Goal: Information Seeking & Learning: Learn about a topic

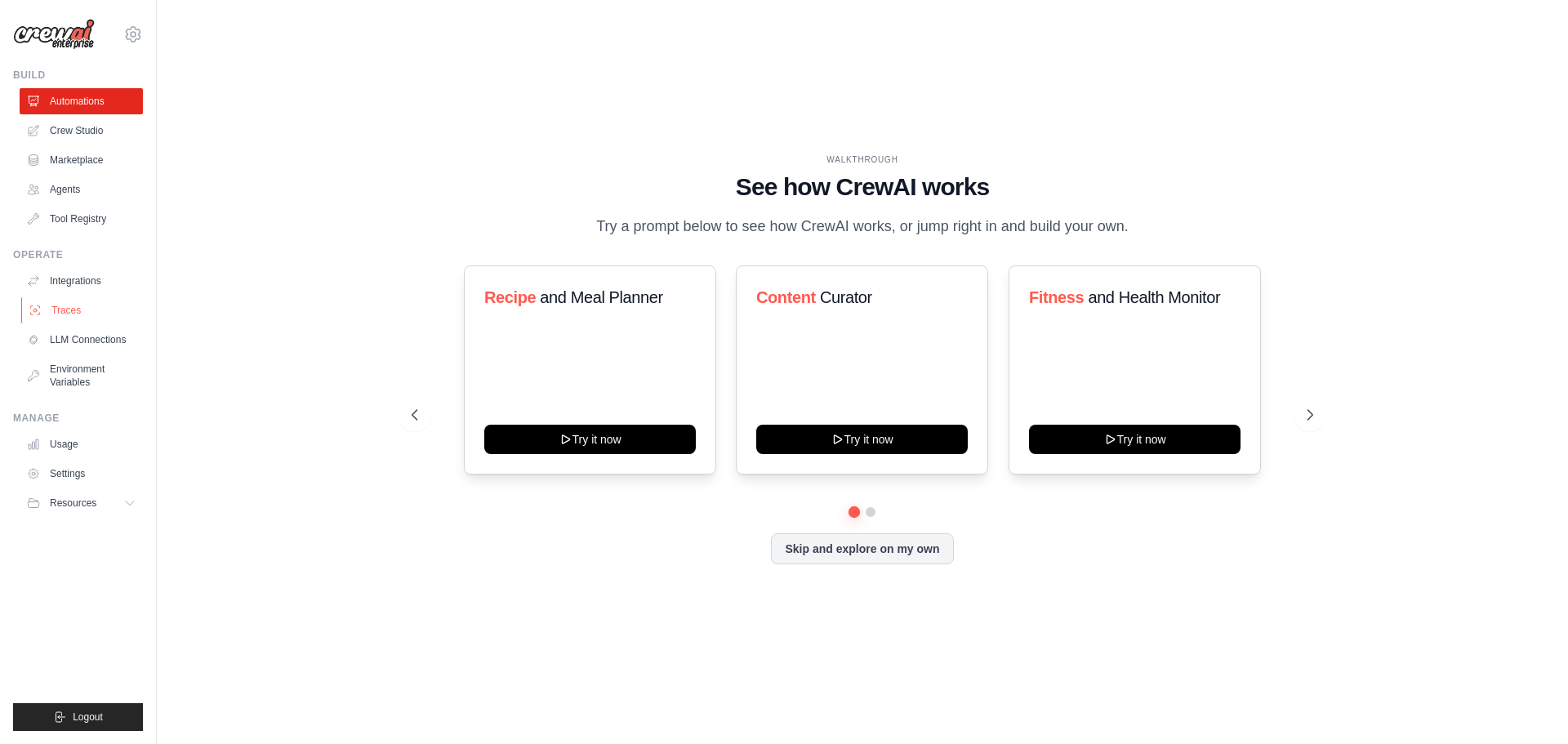
click at [47, 309] on link "Traces" at bounding box center [83, 310] width 123 height 27
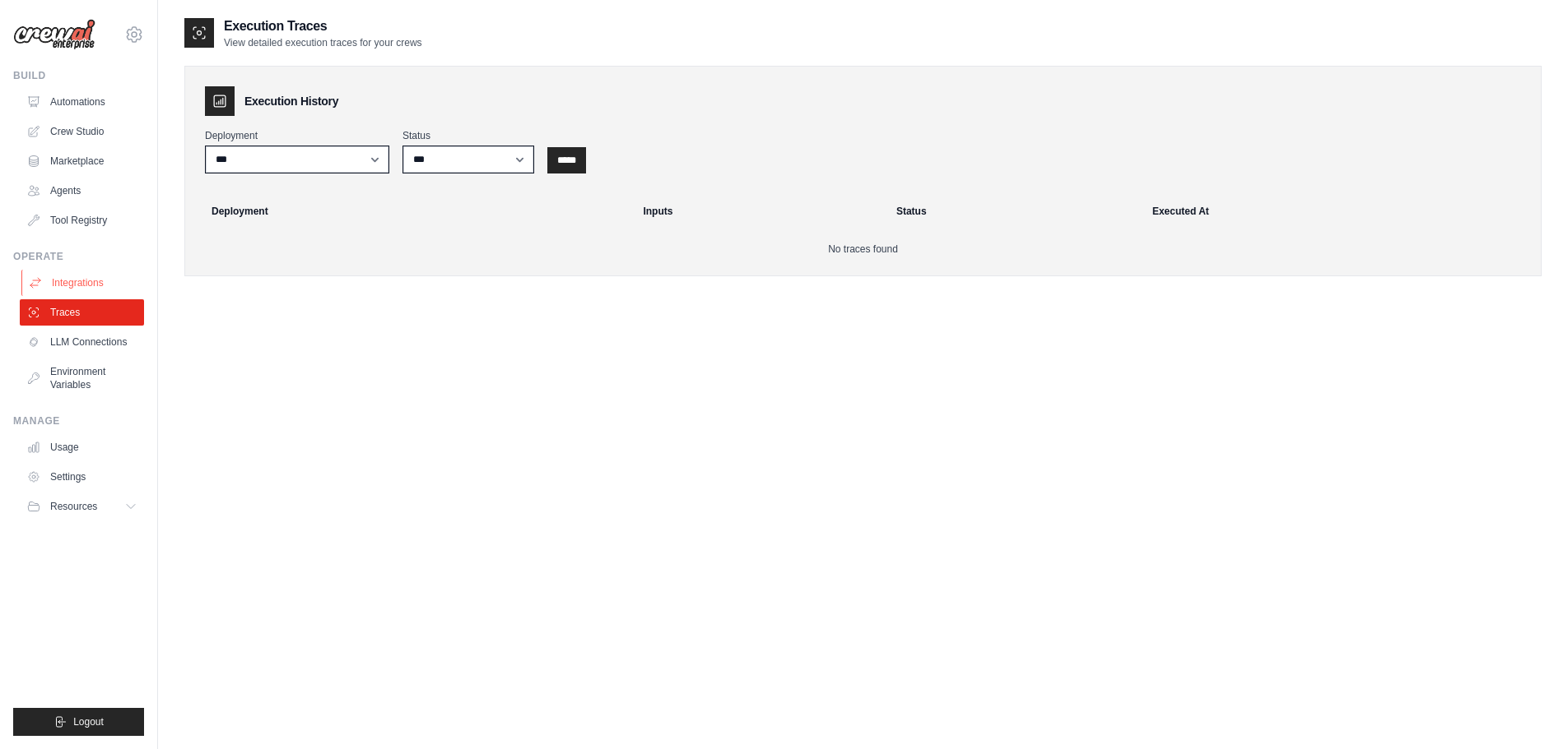
click at [66, 285] on link "Integrations" at bounding box center [84, 283] width 124 height 27
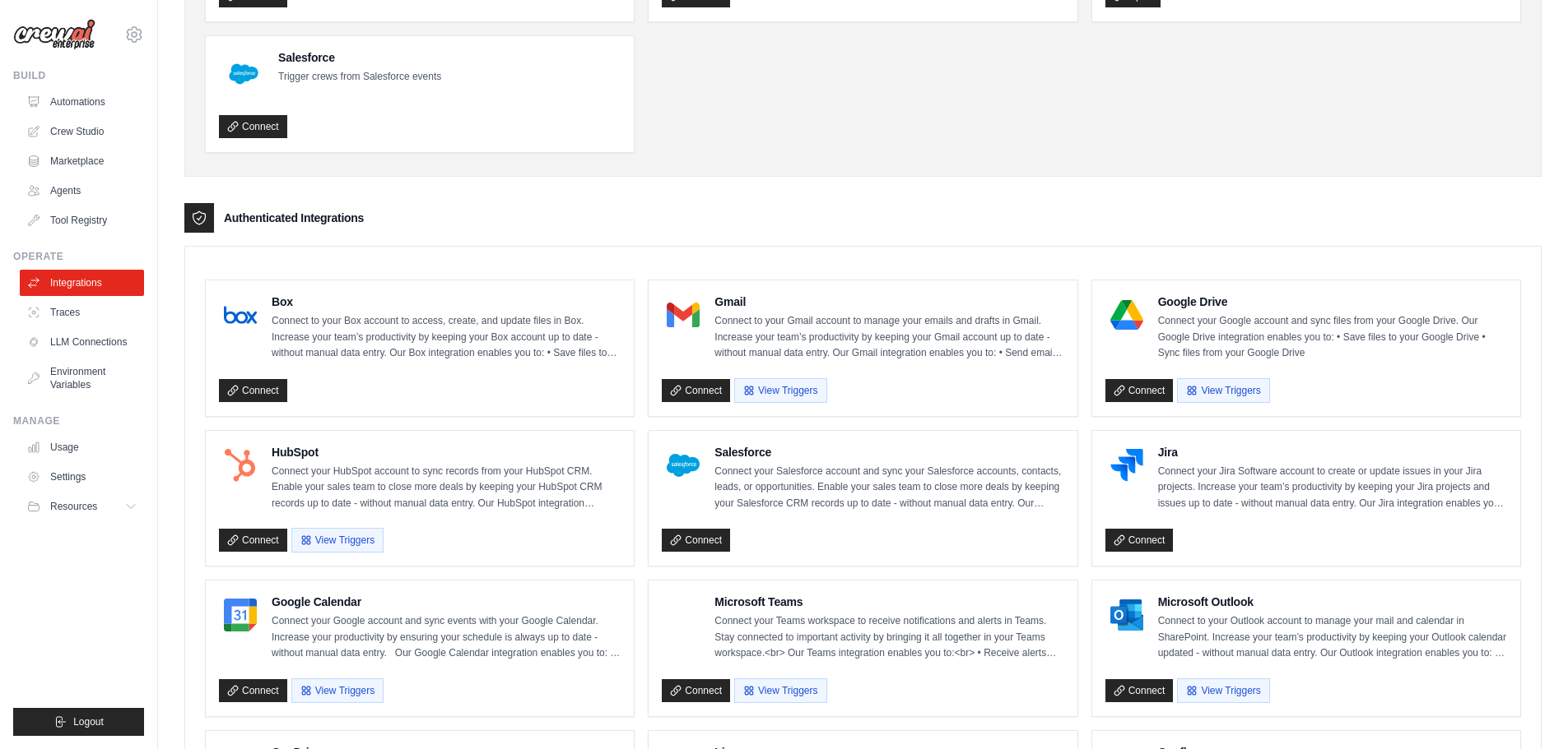
scroll to position [3, 0]
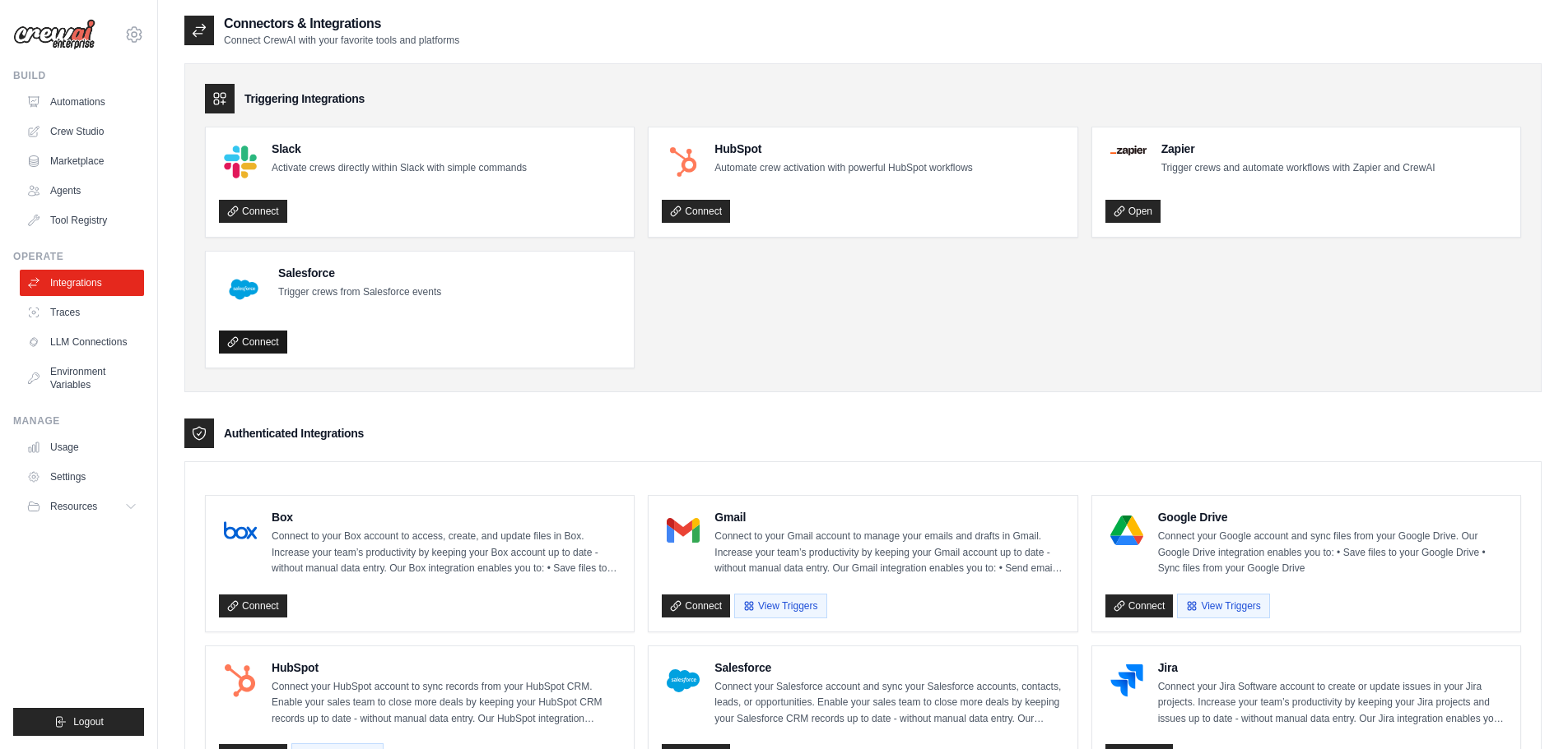
click at [276, 339] on link "Connect" at bounding box center [253, 342] width 68 height 23
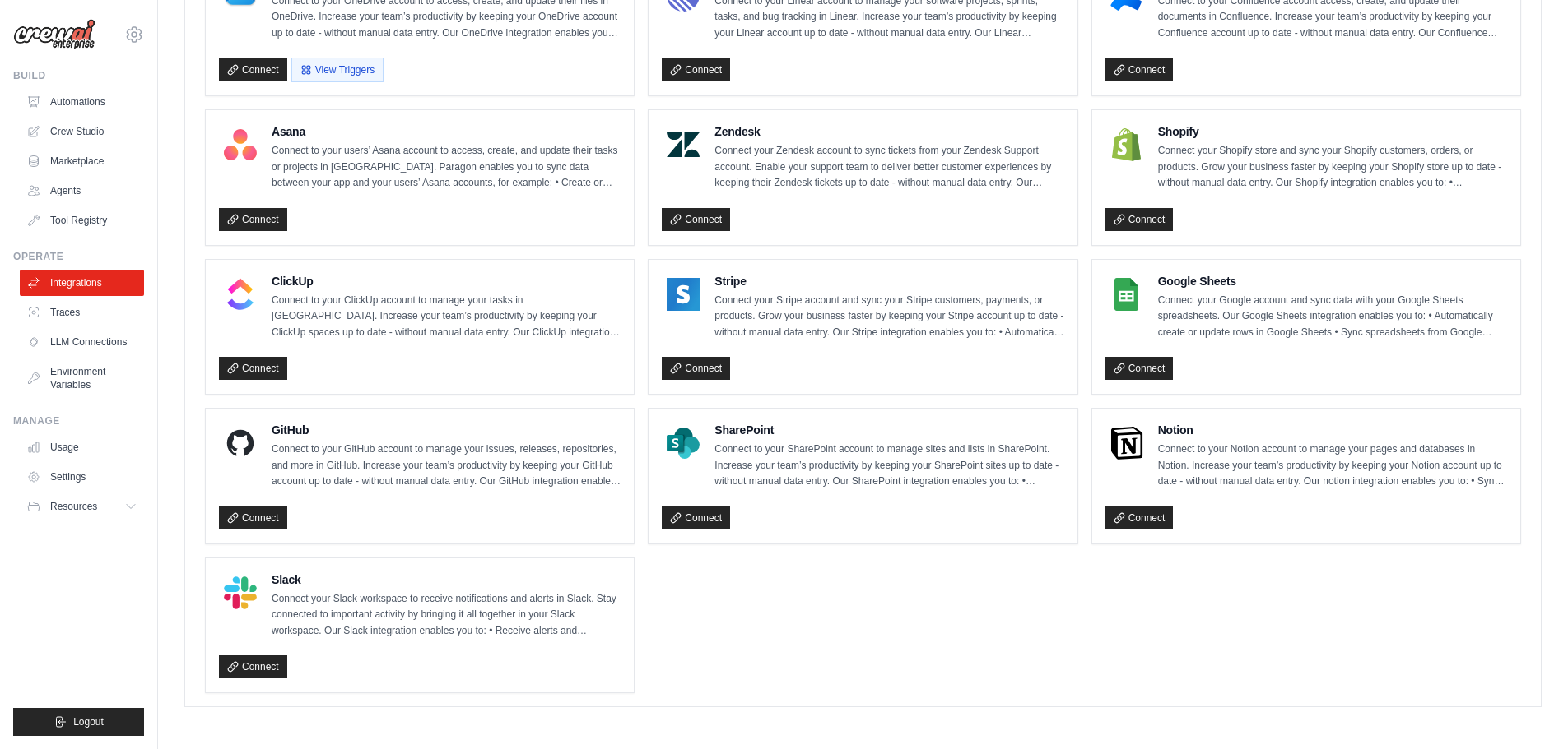
scroll to position [990, 0]
click at [63, 190] on link "Agents" at bounding box center [84, 191] width 124 height 27
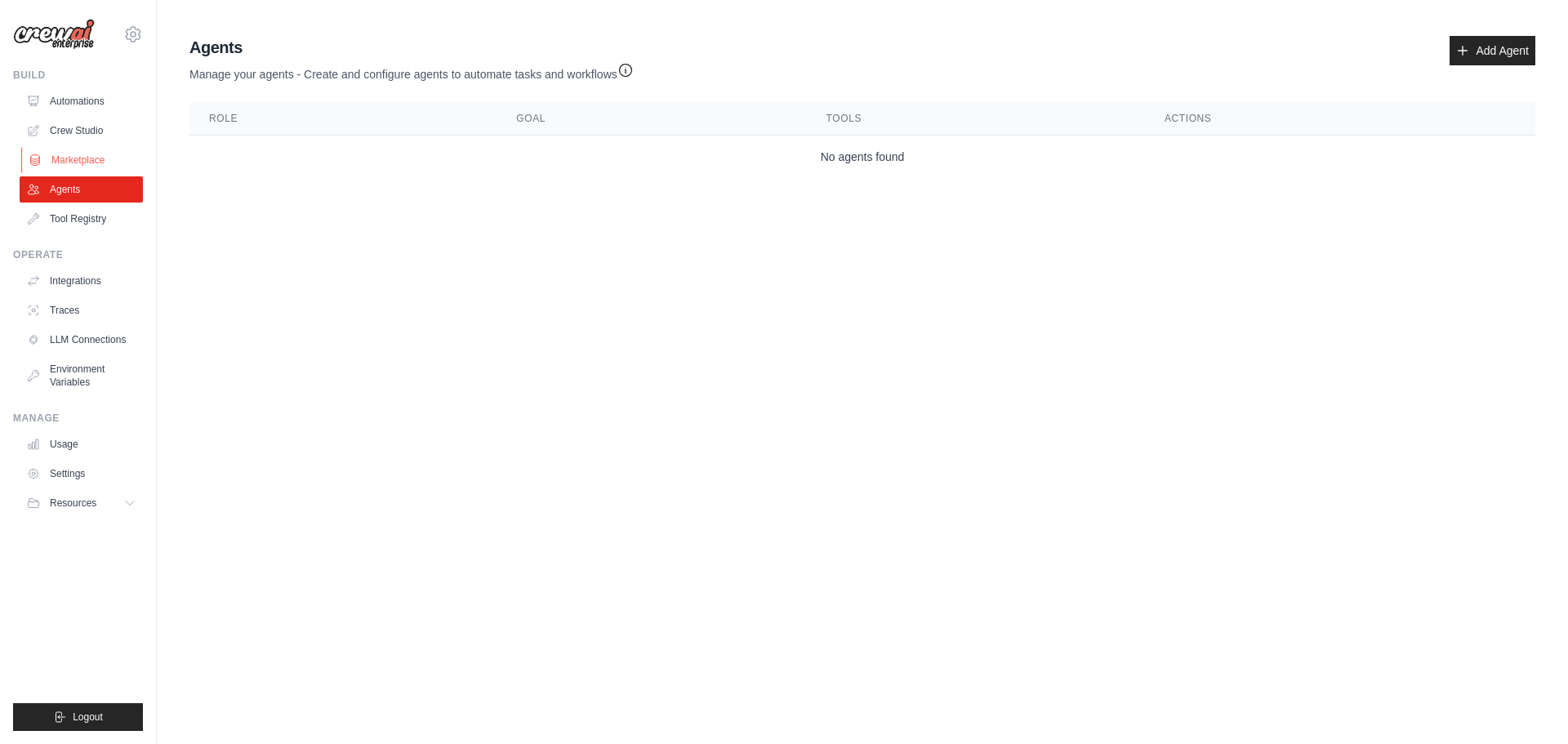
click at [76, 153] on link "Marketplace" at bounding box center [83, 160] width 123 height 27
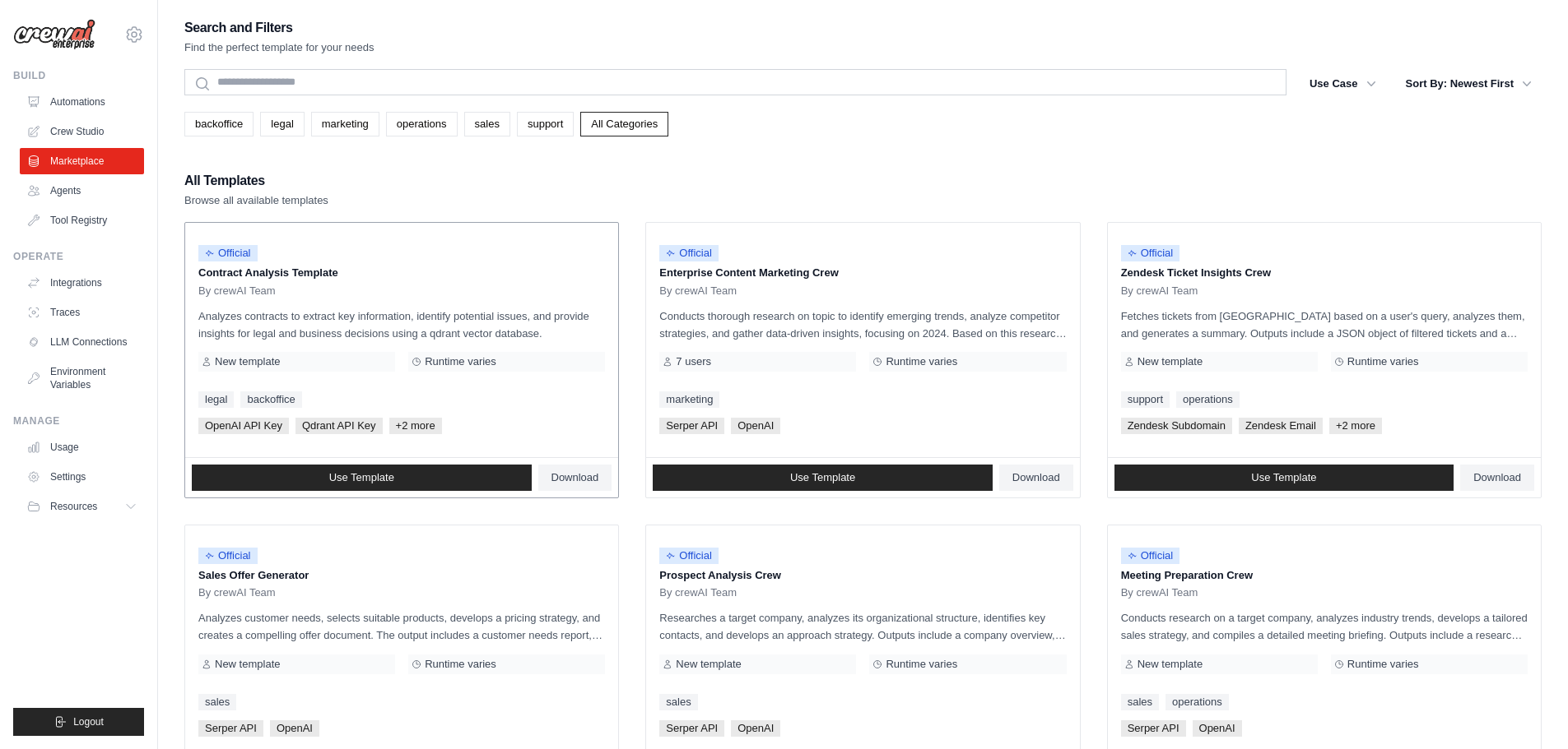
drag, startPoint x: 346, startPoint y: 273, endPoint x: 199, endPoint y: 268, distance: 147.1
click at [199, 268] on p "Contract Analysis Template" at bounding box center [401, 273] width 407 height 16
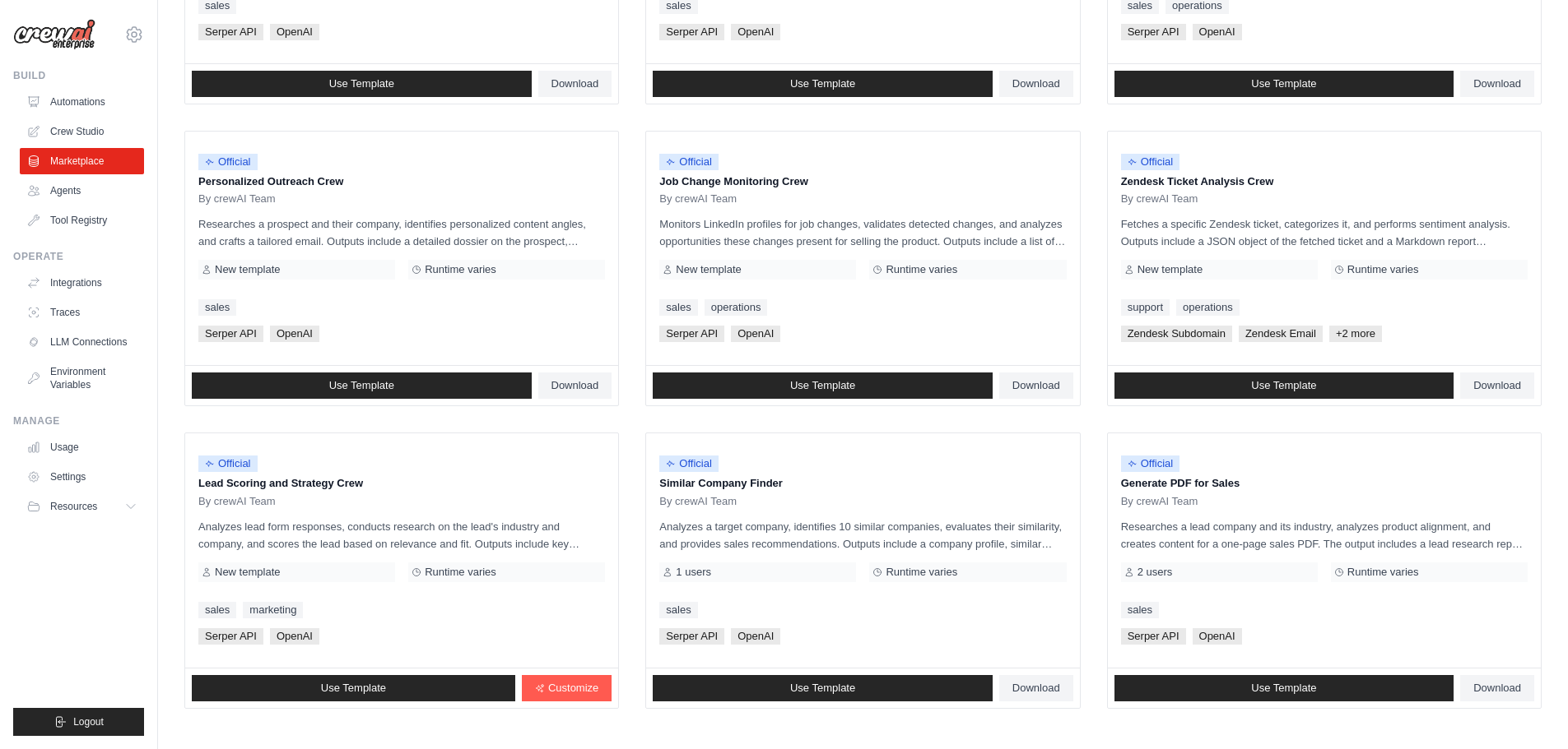
scroll to position [775, 0]
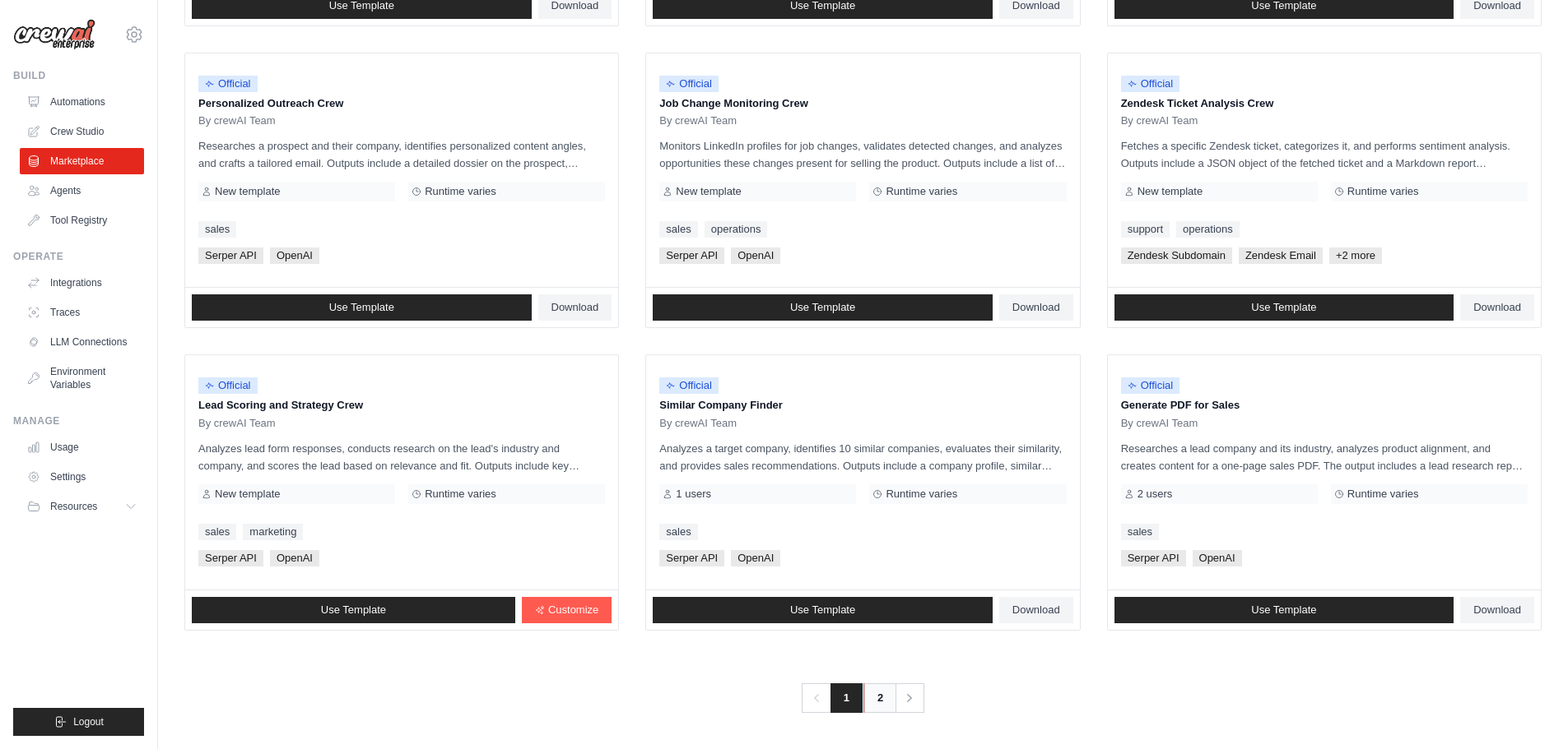
click at [884, 702] on link "2" at bounding box center [880, 698] width 33 height 29
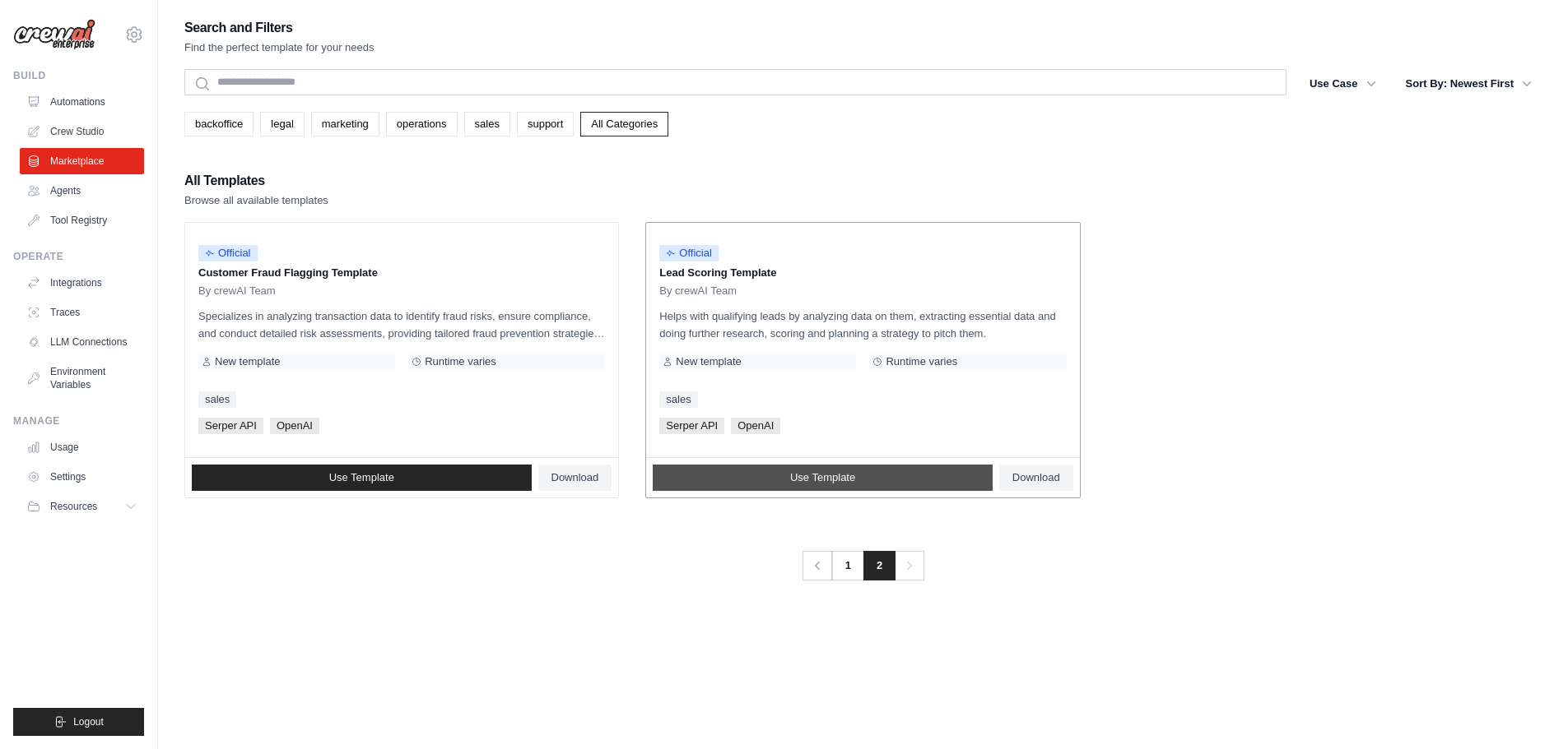
click at [790, 482] on span "Use Template" at bounding box center [822, 477] width 65 height 13
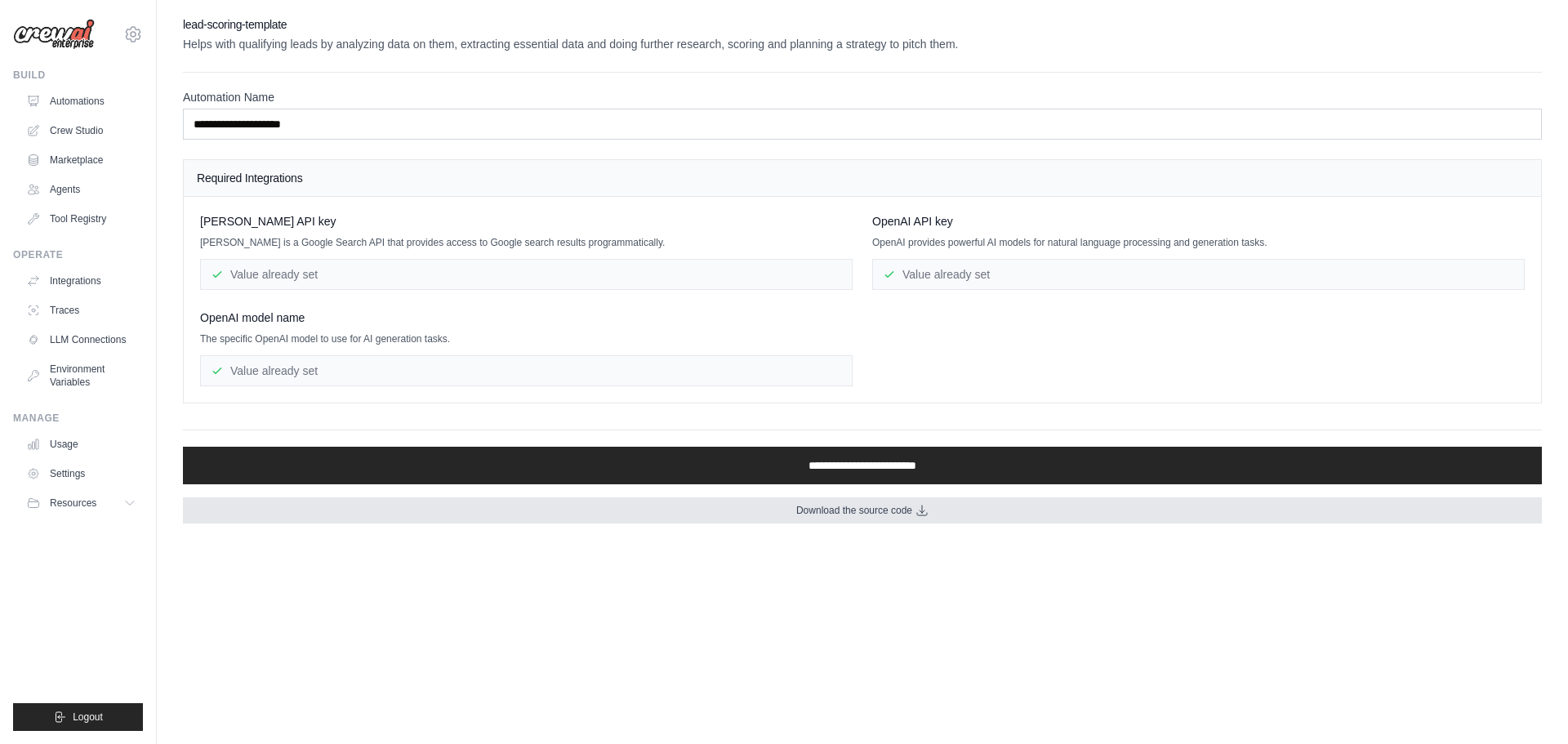
click at [831, 508] on span "Download the source code" at bounding box center [853, 510] width 116 height 13
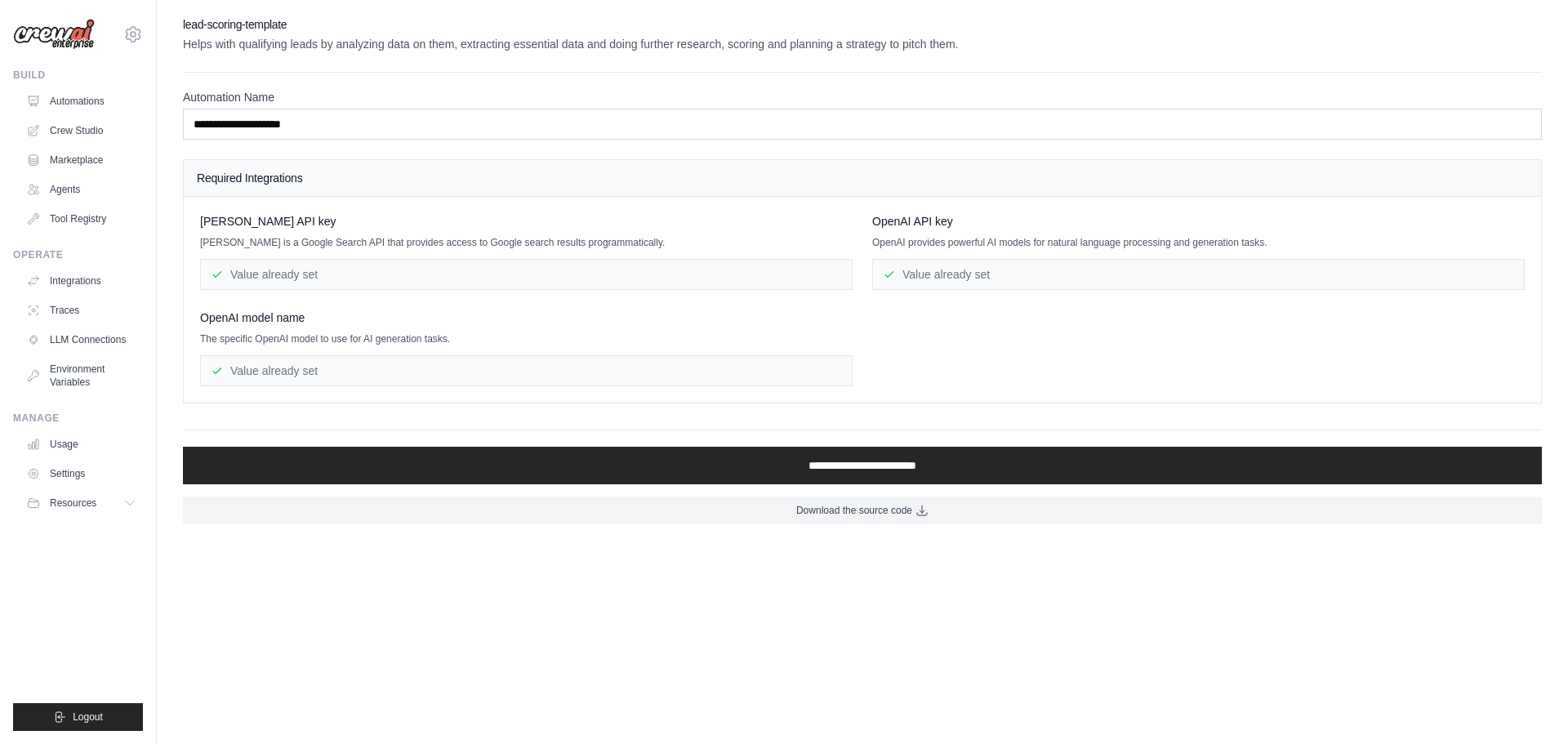
click at [17, 75] on div "Build" at bounding box center [78, 75] width 130 height 13
click at [91, 100] on link "Automations" at bounding box center [83, 101] width 123 height 27
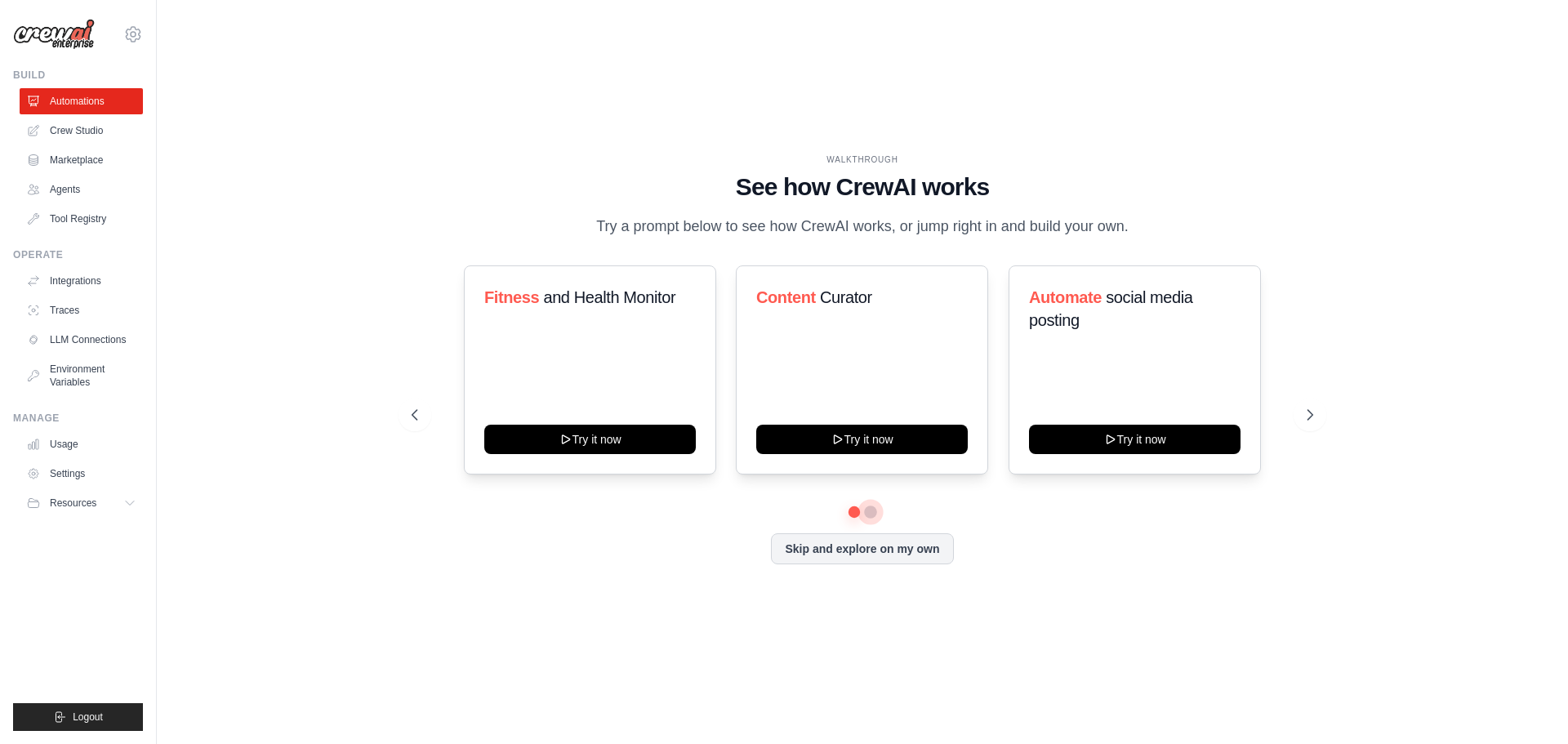
click at [872, 514] on button at bounding box center [870, 512] width 13 height 13
click at [853, 511] on button at bounding box center [853, 511] width 11 height 11
click at [867, 513] on button at bounding box center [870, 512] width 13 height 13
click at [843, 514] on div at bounding box center [862, 512] width 901 height 9
click at [826, 550] on button "Skip and explore on my own" at bounding box center [862, 548] width 183 height 31
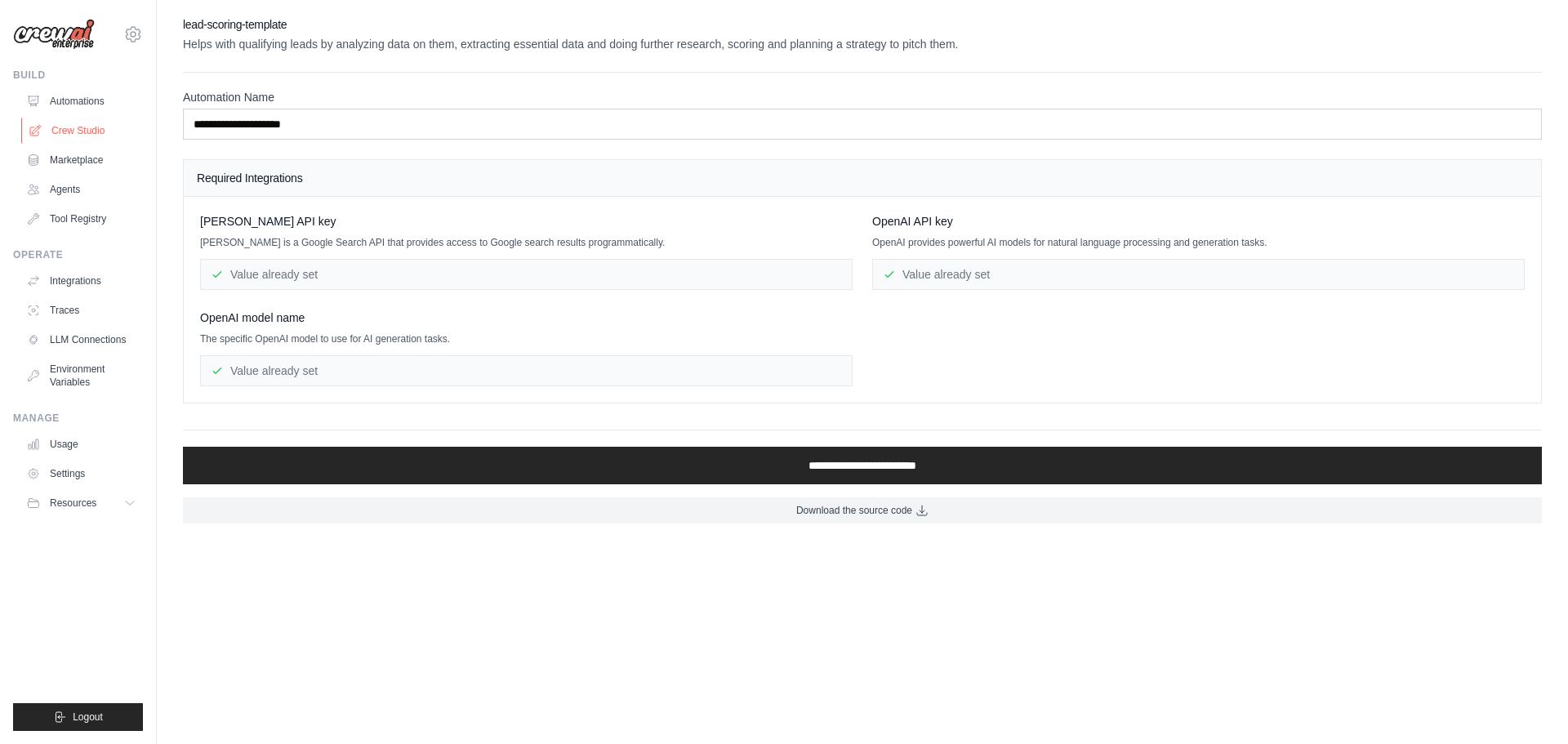
click at [79, 127] on link "Crew Studio" at bounding box center [83, 130] width 123 height 27
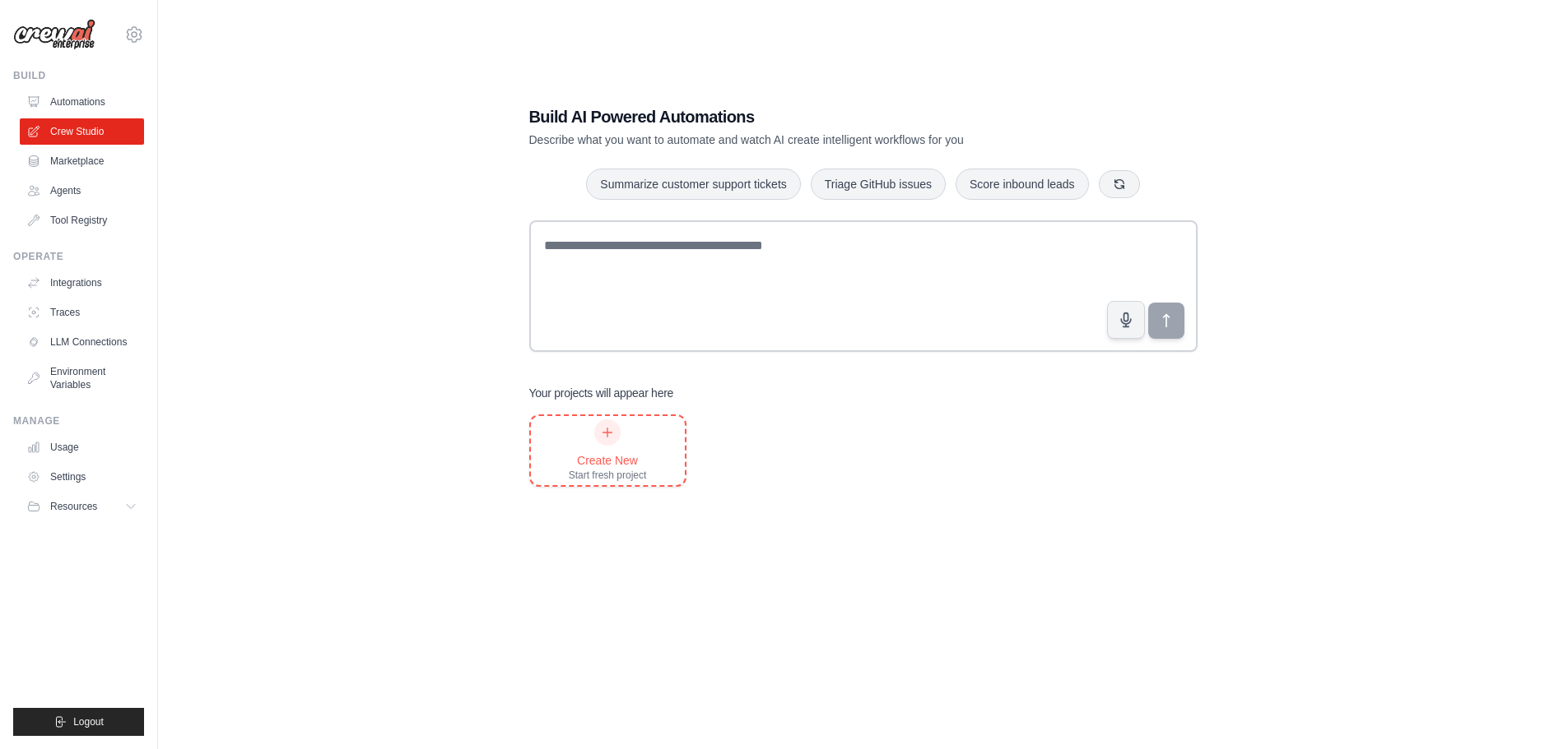
click at [632, 437] on div "Create New Start fresh project" at bounding box center [608, 450] width 79 height 62
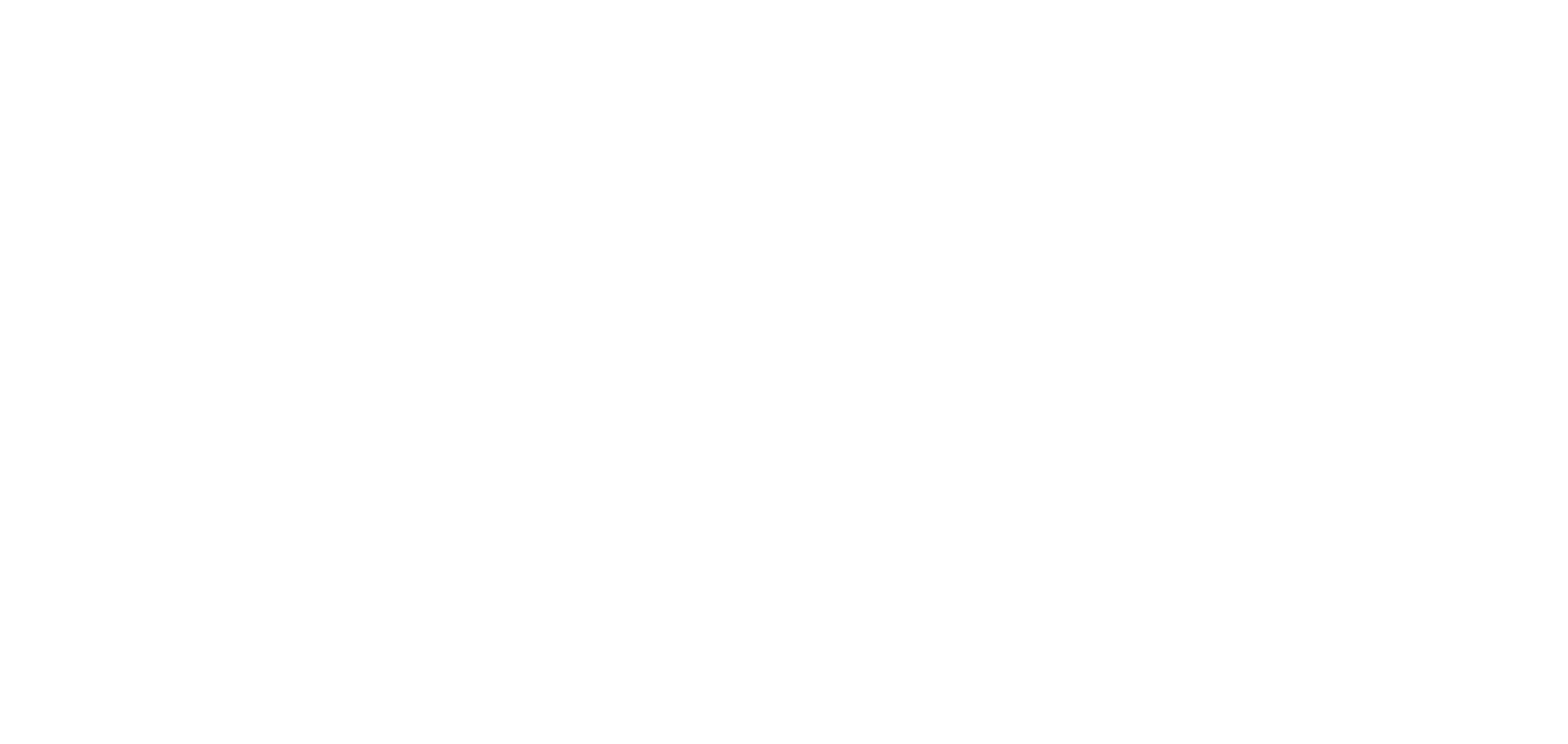
click at [610, 0] on html at bounding box center [784, 0] width 1568 height 0
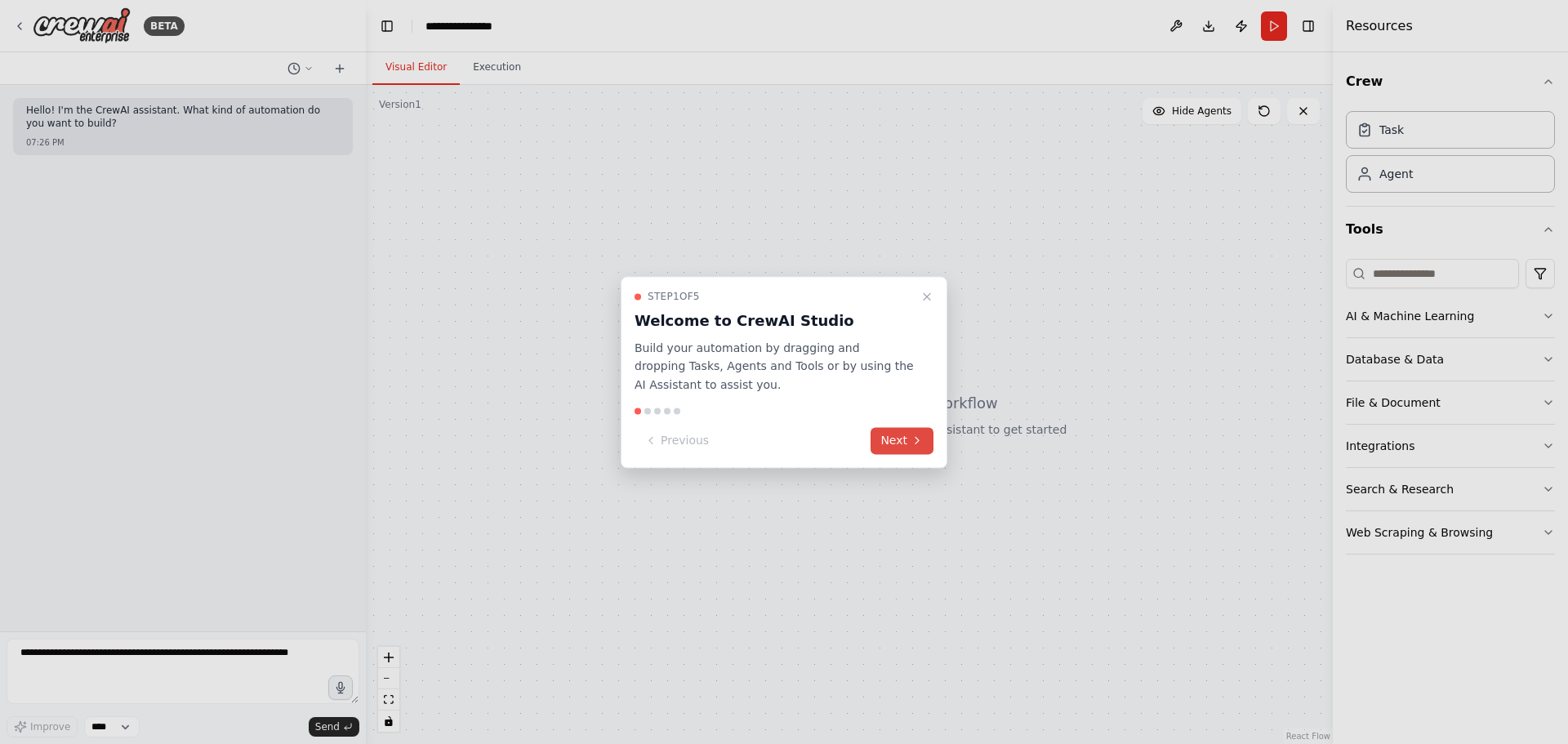
click at [894, 436] on button "Next" at bounding box center [901, 441] width 63 height 27
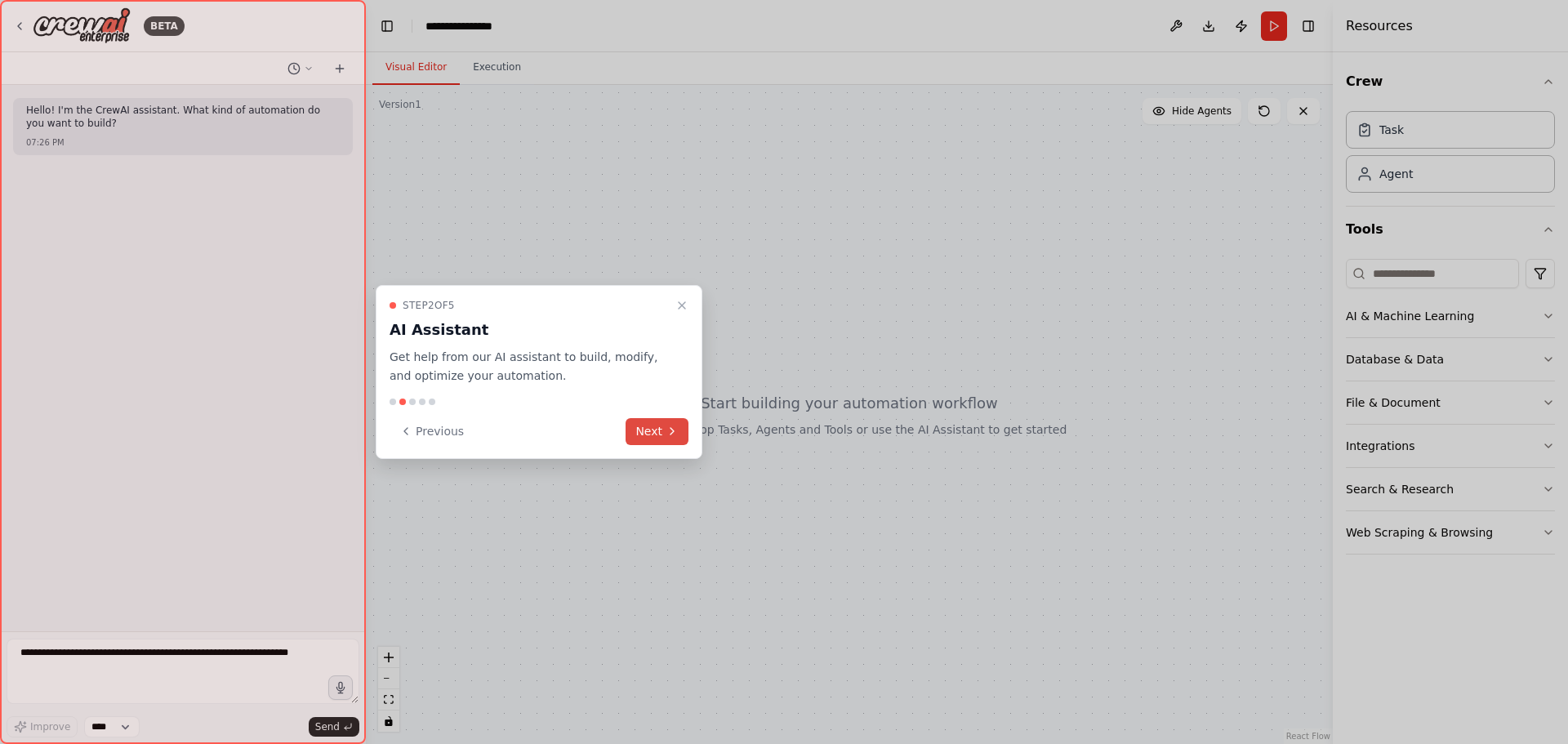
click at [663, 429] on button "Next" at bounding box center [656, 431] width 63 height 27
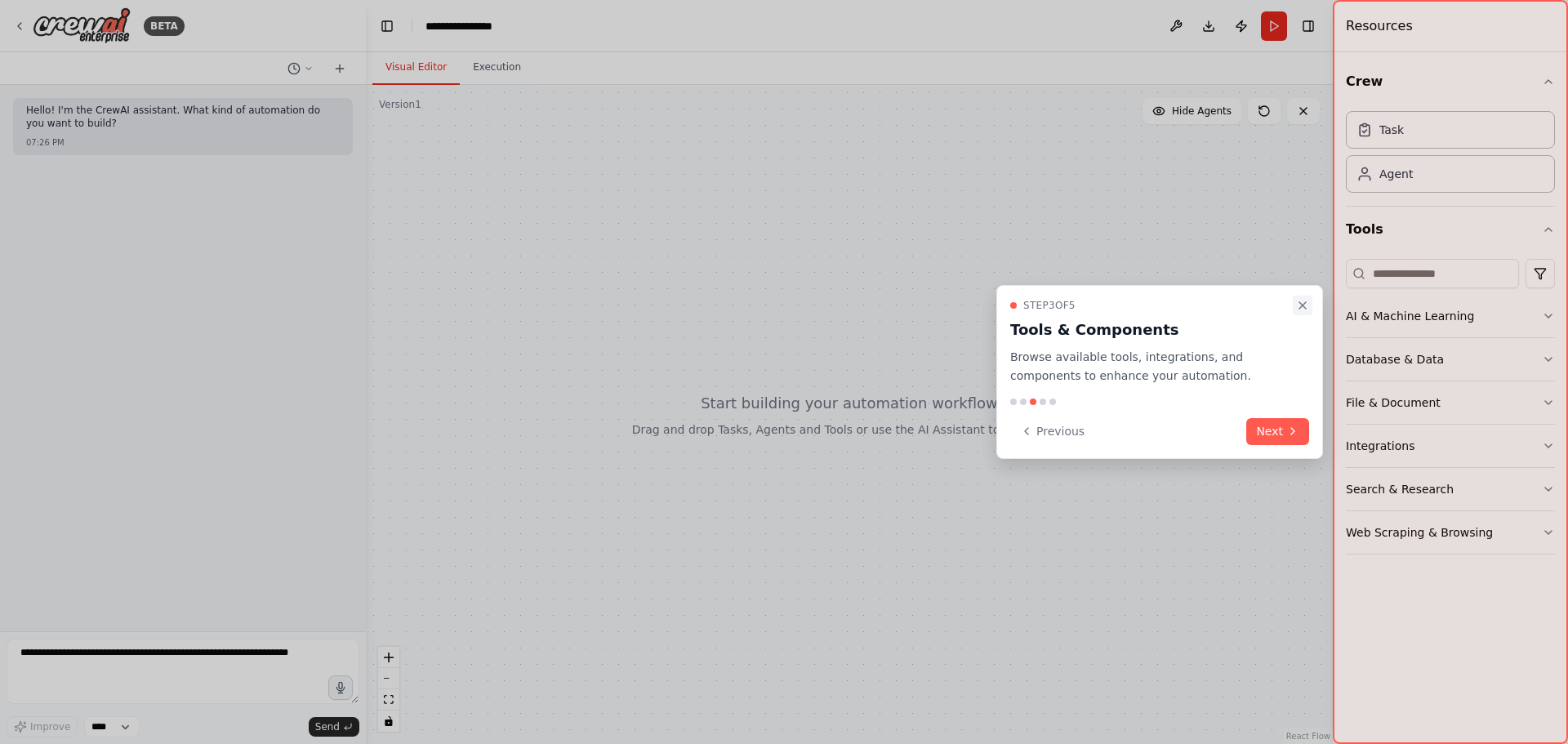
click at [1294, 303] on button "Close walkthrough" at bounding box center [1302, 305] width 20 height 20
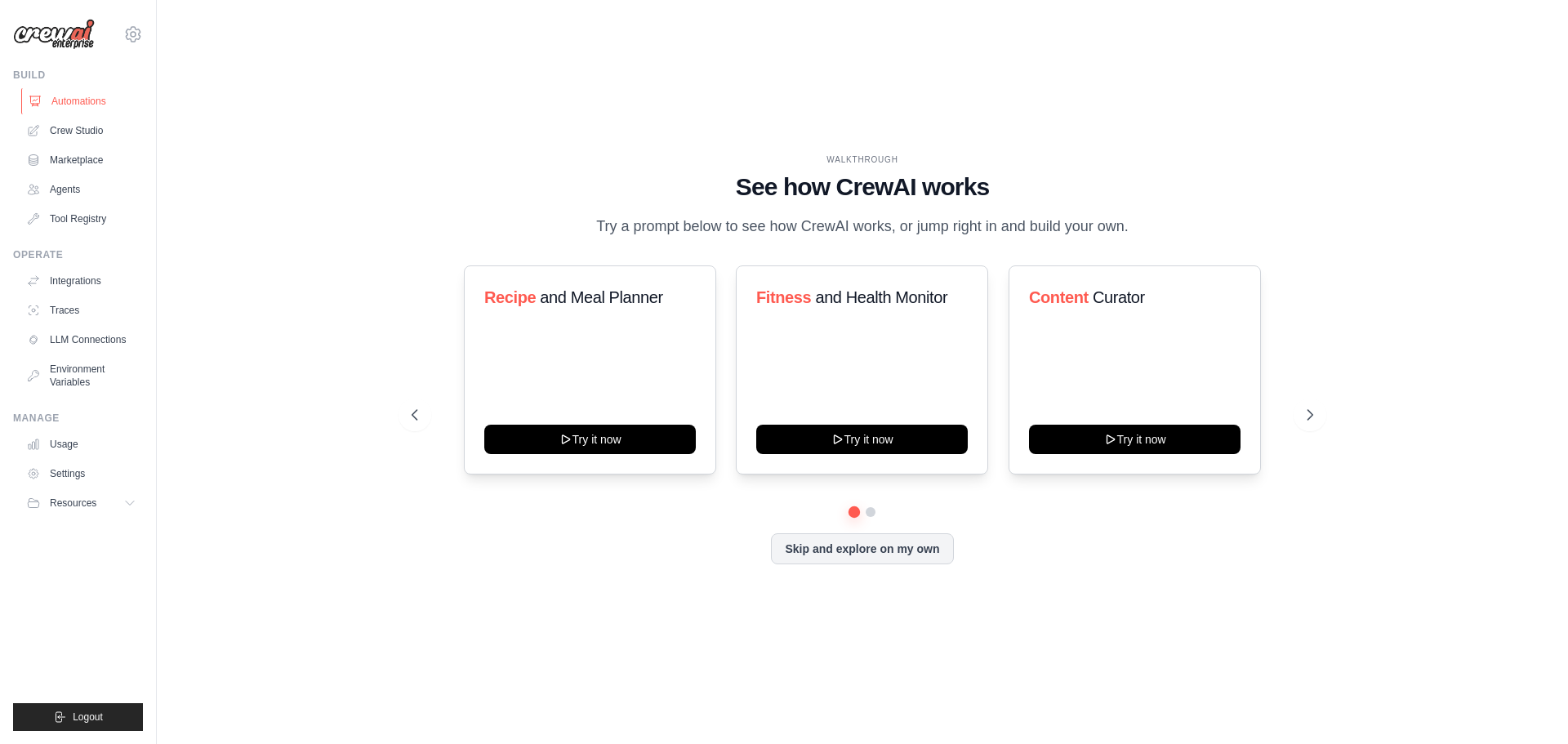
click at [89, 110] on link "Automations" at bounding box center [83, 101] width 123 height 27
click at [125, 23] on div "harvinderg@gmail.com Settings" at bounding box center [78, 26] width 130 height 52
click at [129, 31] on icon at bounding box center [133, 33] width 15 height 14
click at [86, 109] on link "Settings" at bounding box center [133, 111] width 144 height 29
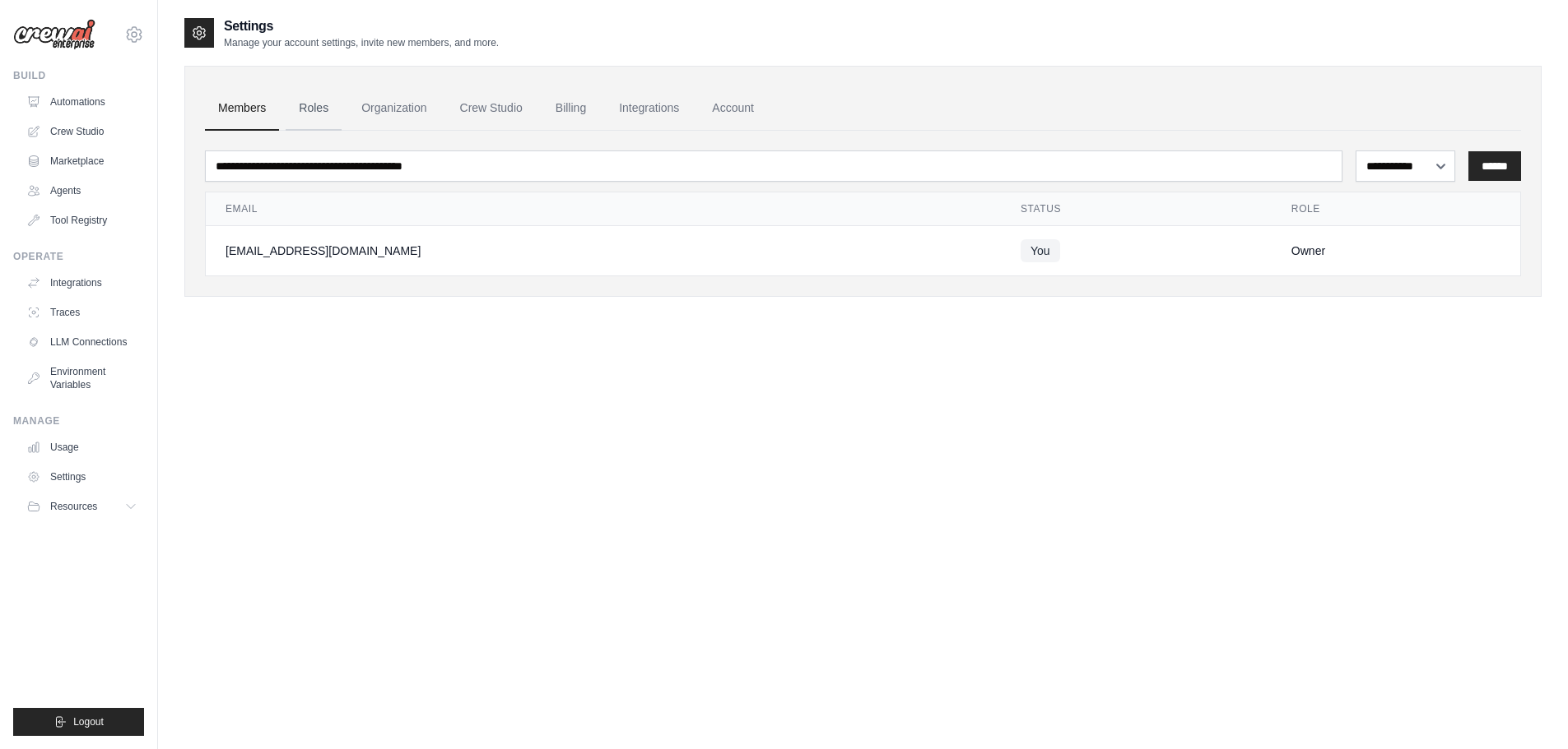
click at [314, 105] on link "Roles" at bounding box center [313, 108] width 56 height 44
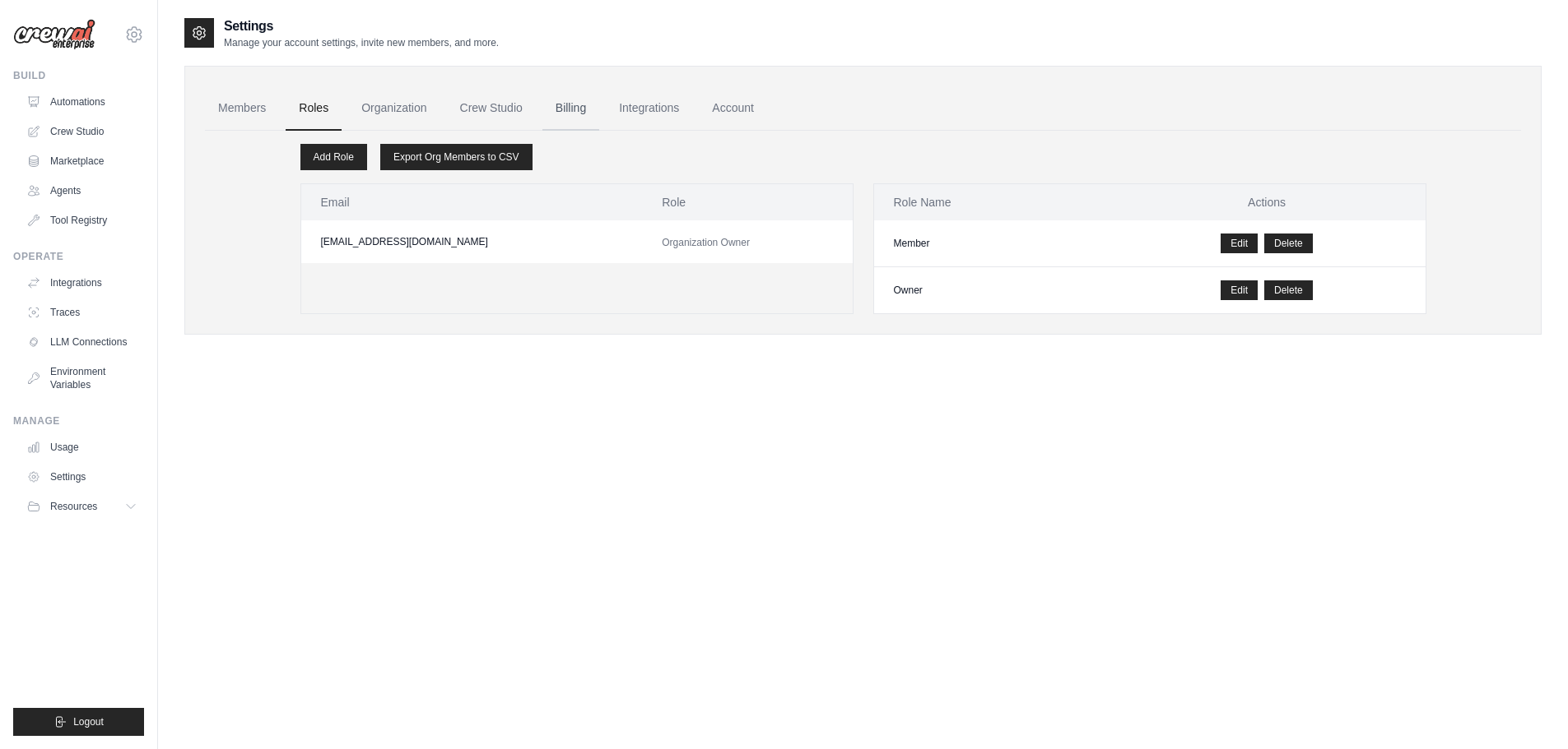
click at [574, 111] on link "Billing" at bounding box center [571, 108] width 57 height 44
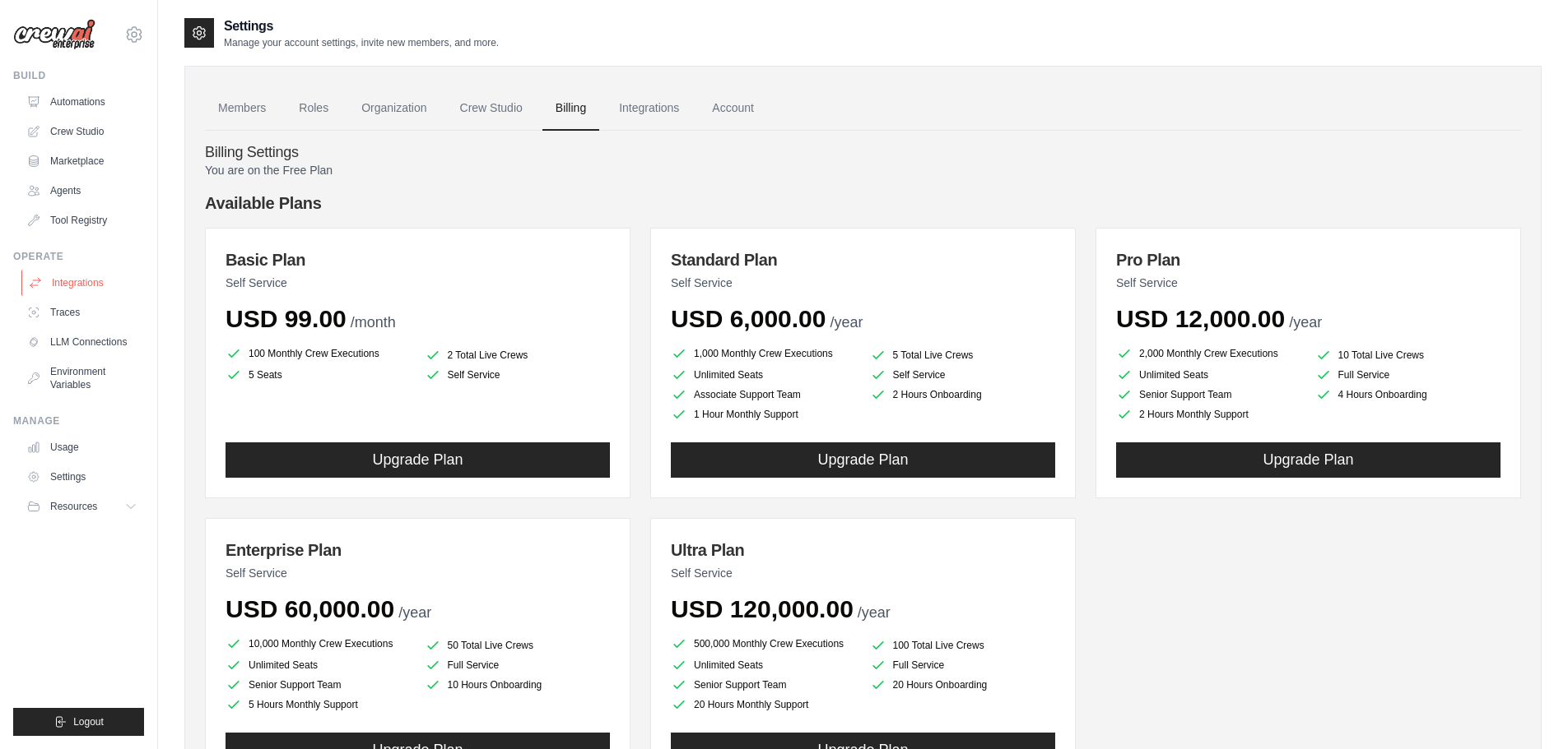
click at [97, 276] on link "Integrations" at bounding box center [84, 283] width 124 height 27
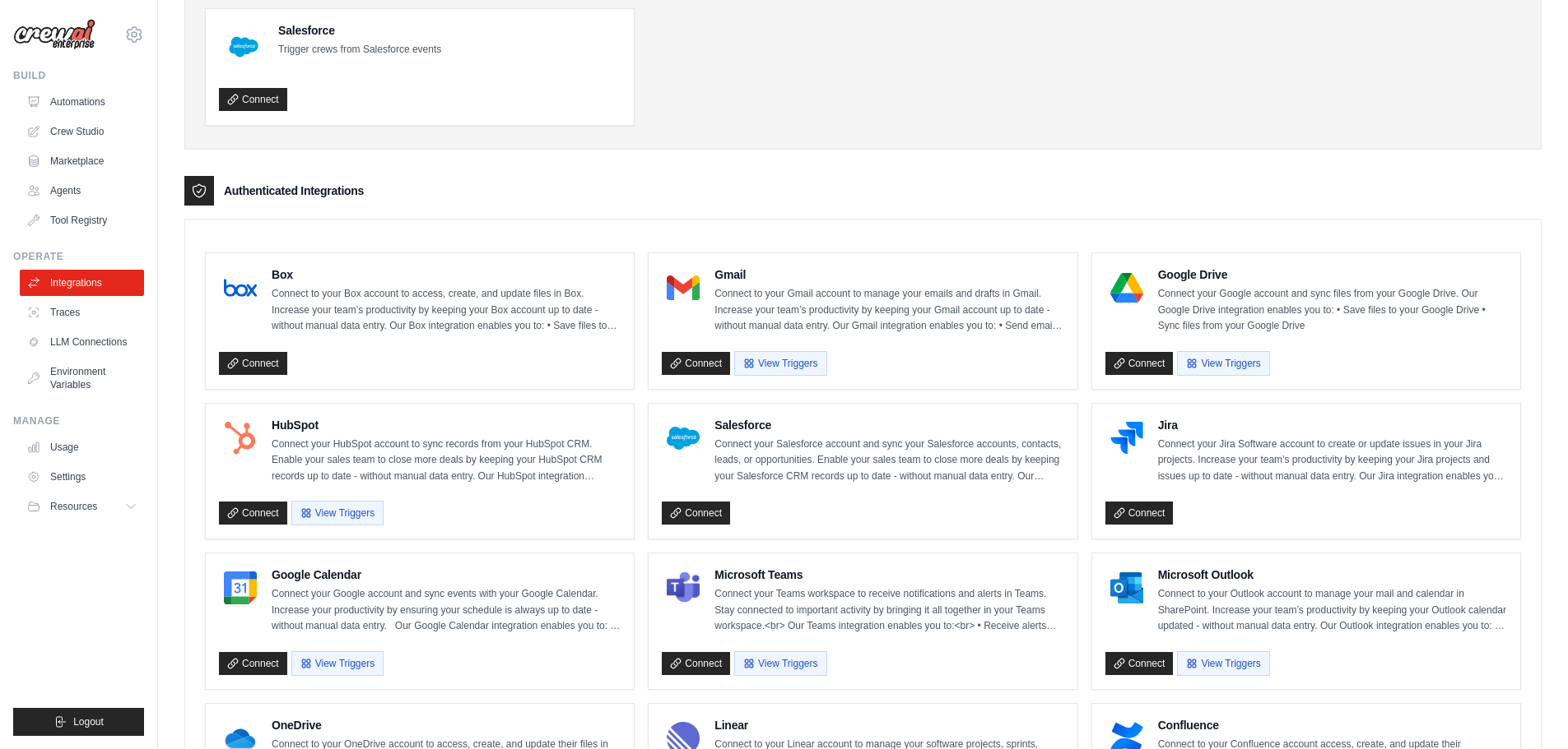
scroll to position [3, 0]
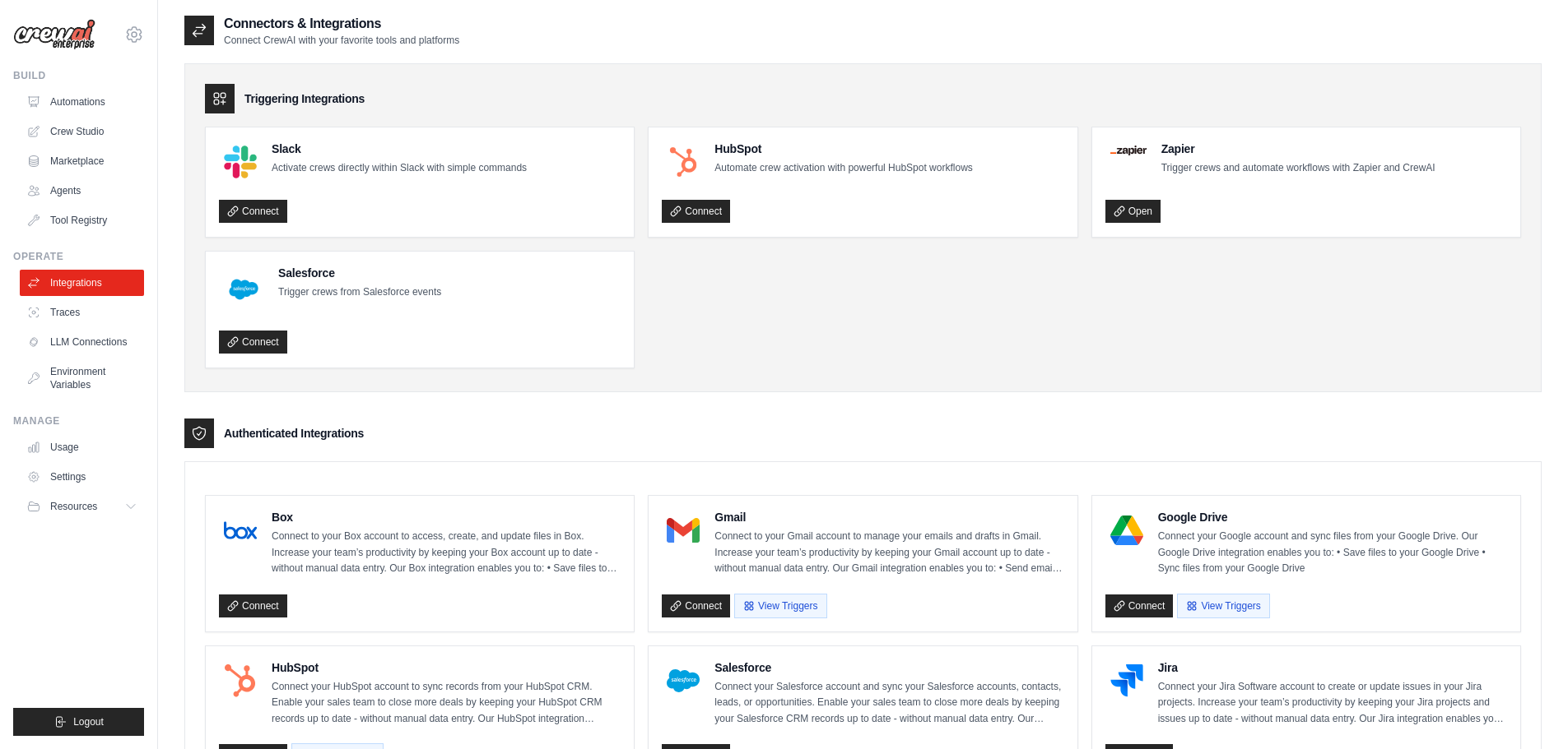
click at [57, 47] on img at bounding box center [54, 35] width 82 height 31
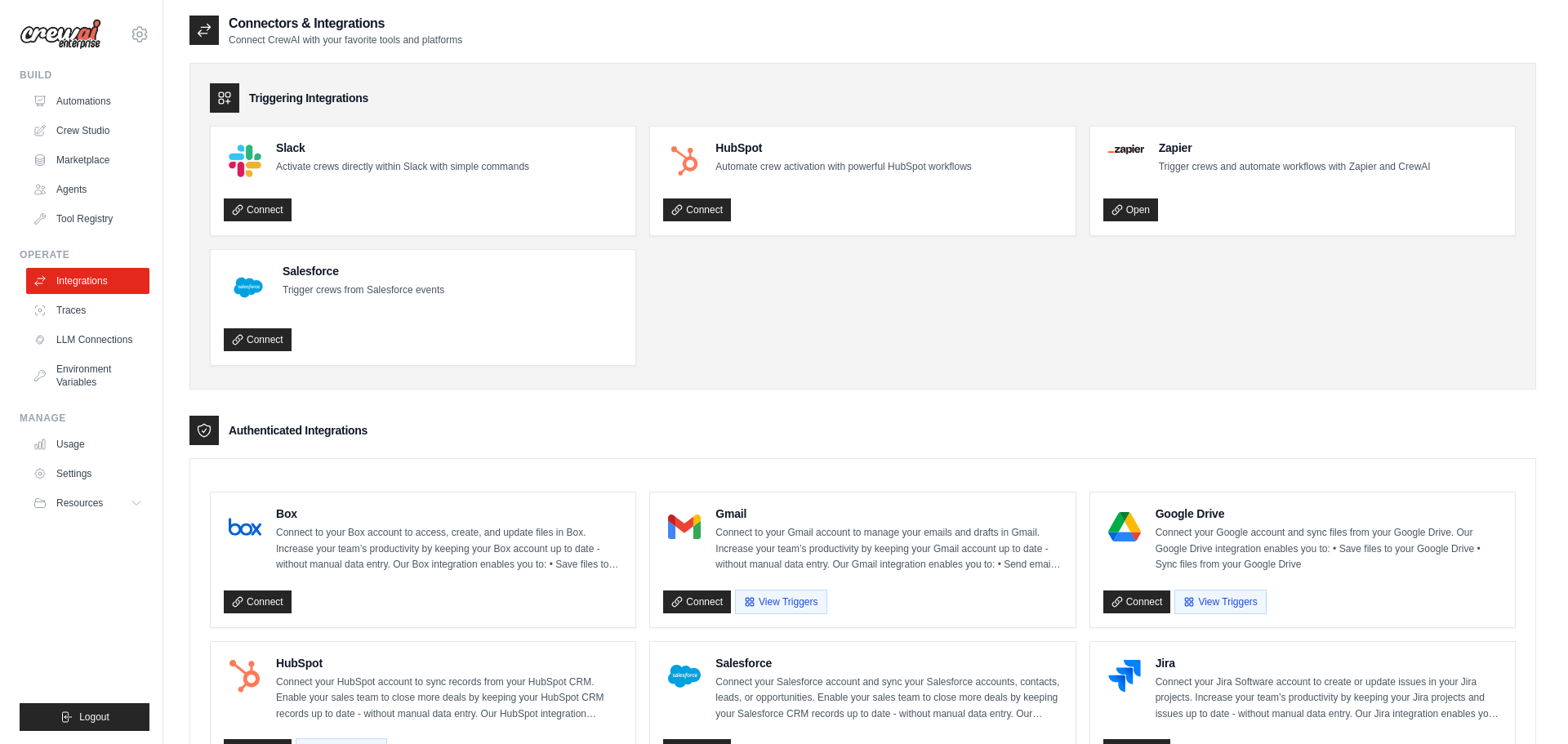
scroll to position [0, 0]
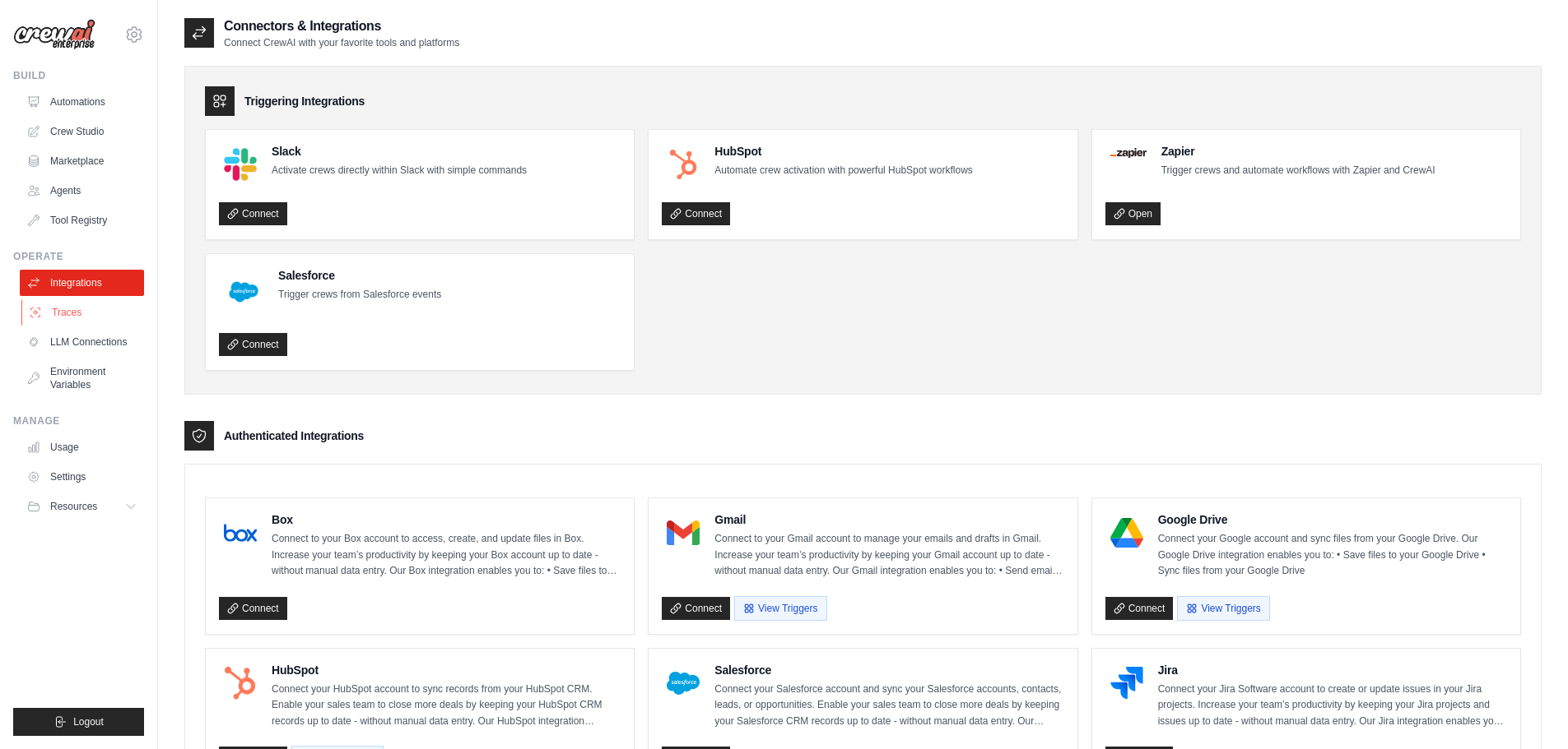
click at [59, 312] on link "Traces" at bounding box center [84, 312] width 124 height 27
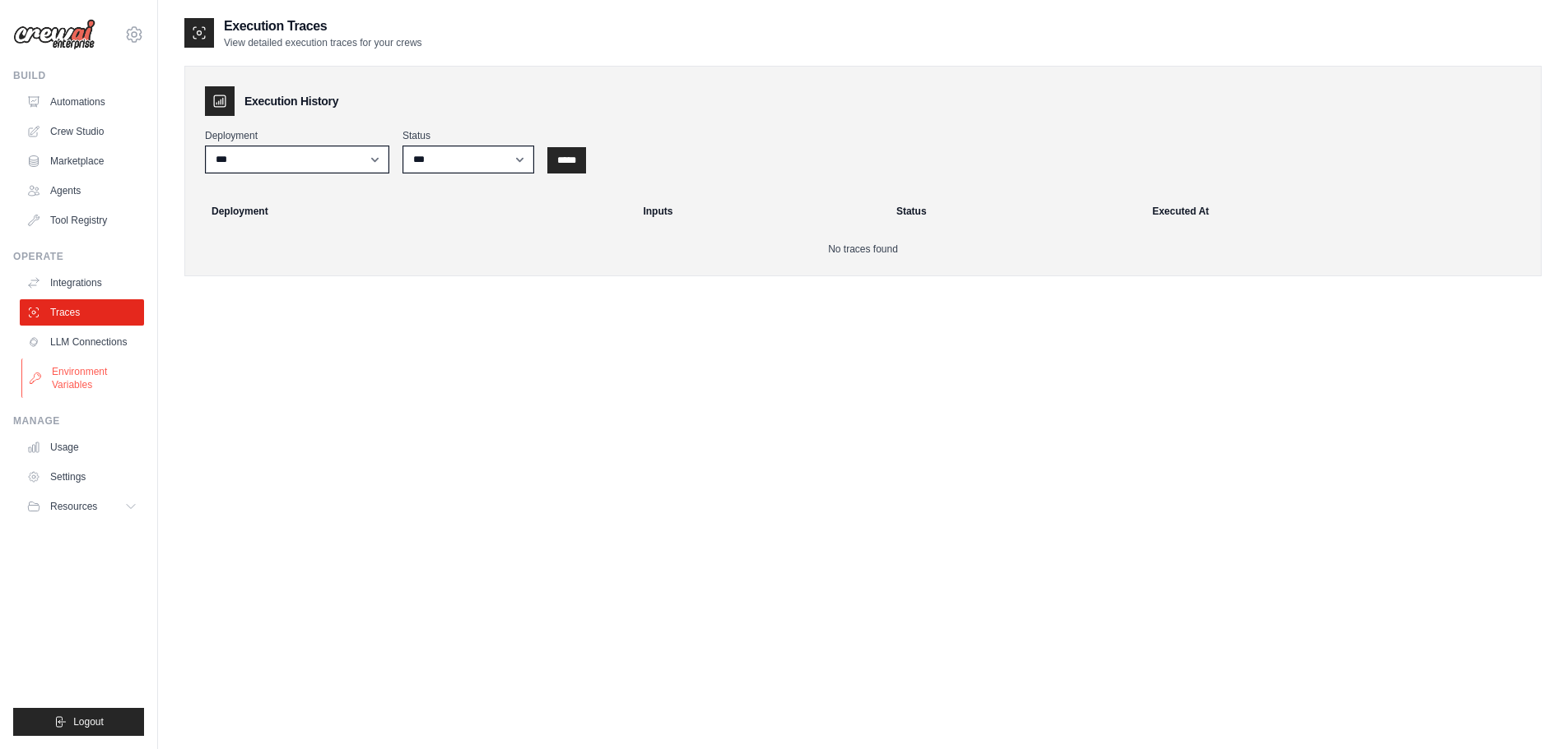
click at [80, 372] on link "Environment Variables" at bounding box center [84, 379] width 124 height 40
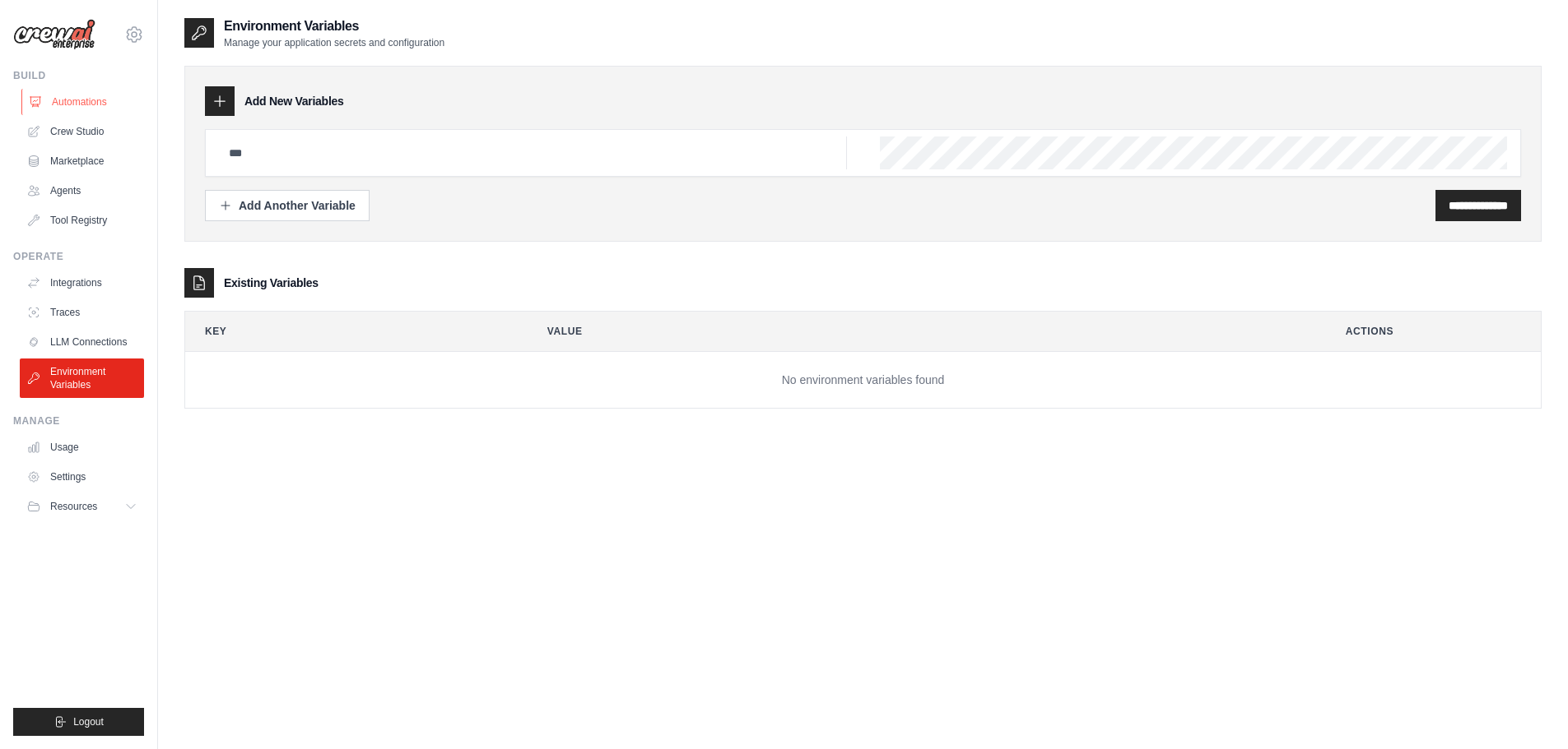
click at [97, 107] on link "Automations" at bounding box center [84, 102] width 124 height 27
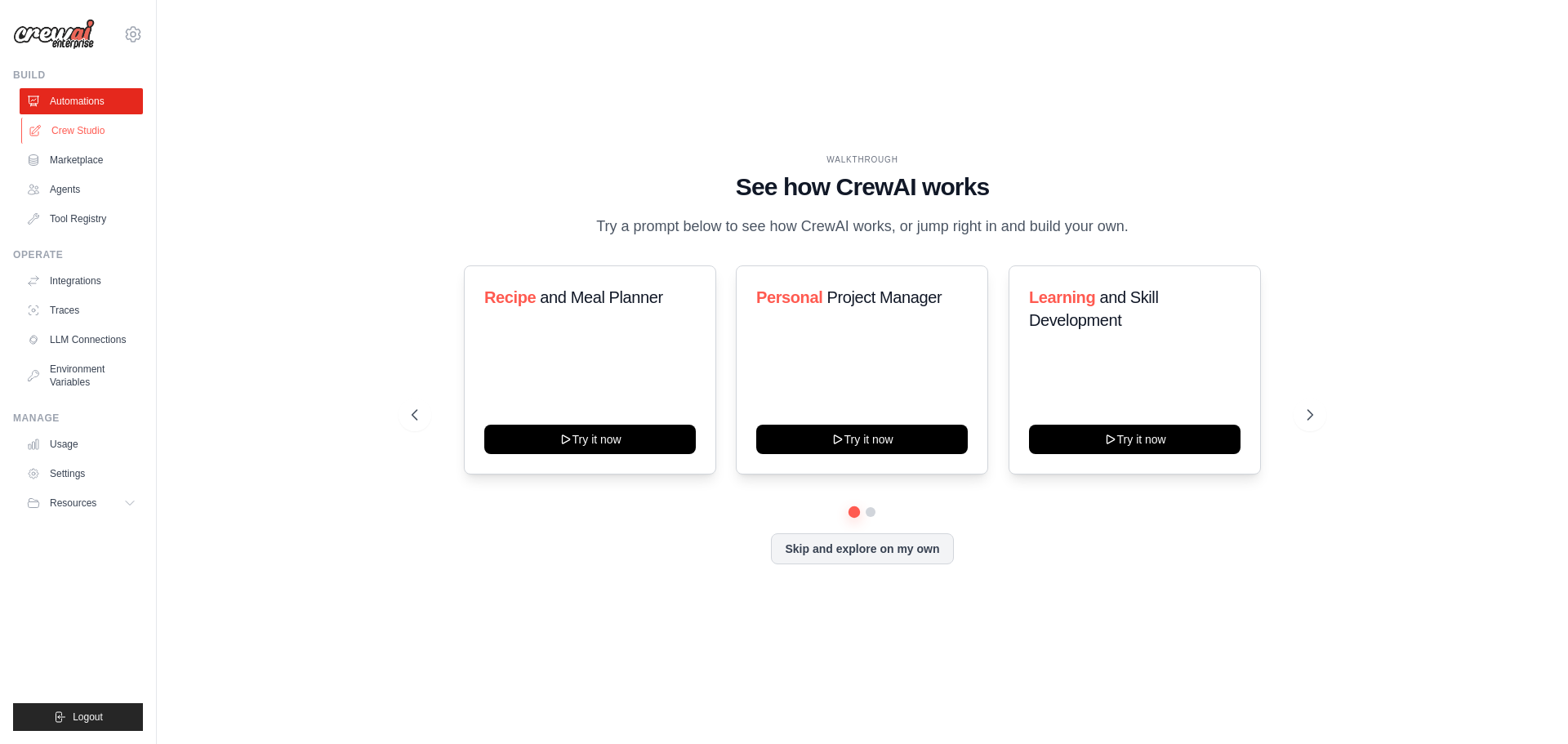
click at [87, 136] on link "Crew Studio" at bounding box center [83, 130] width 123 height 27
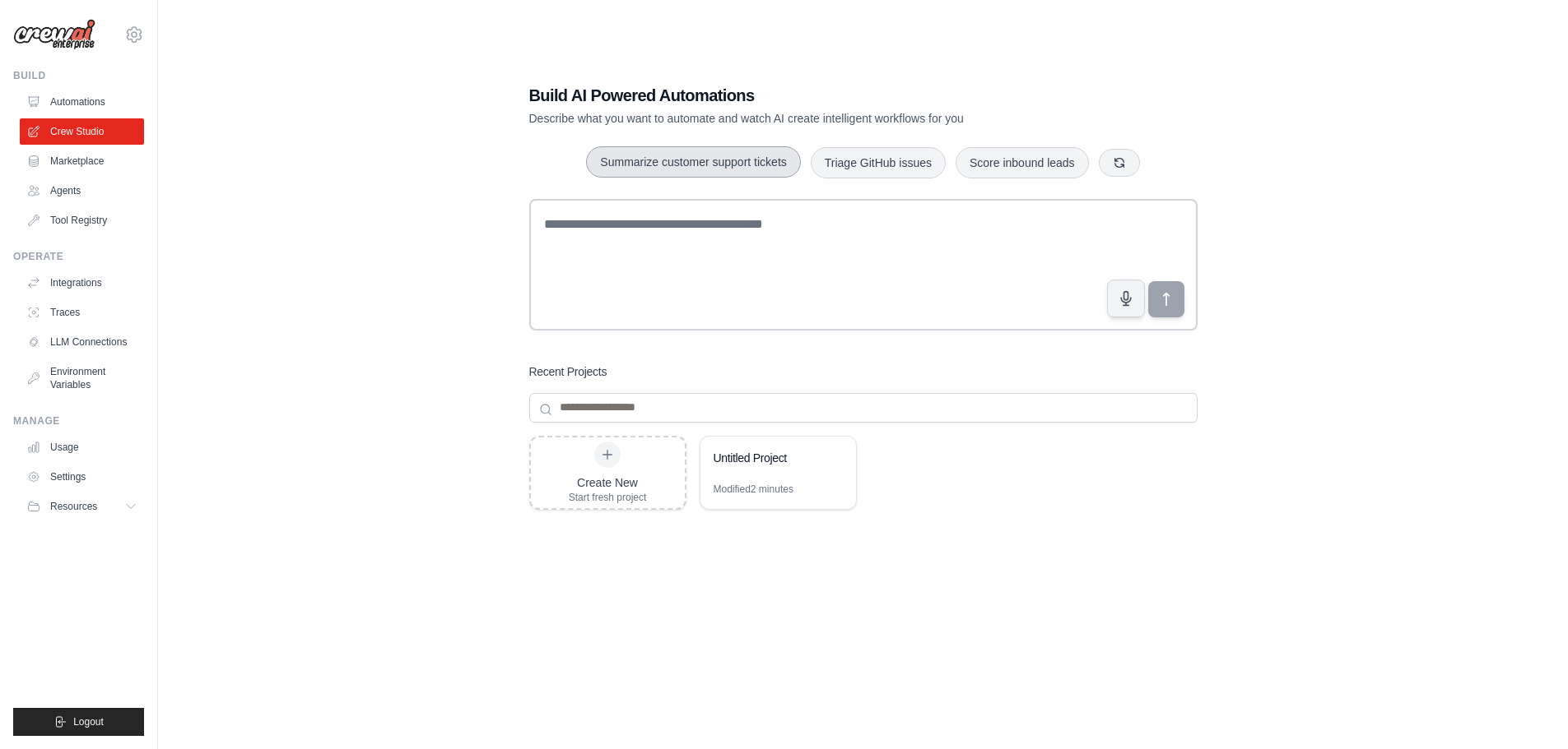
click at [626, 167] on button "Summarize customer support tickets" at bounding box center [693, 162] width 214 height 31
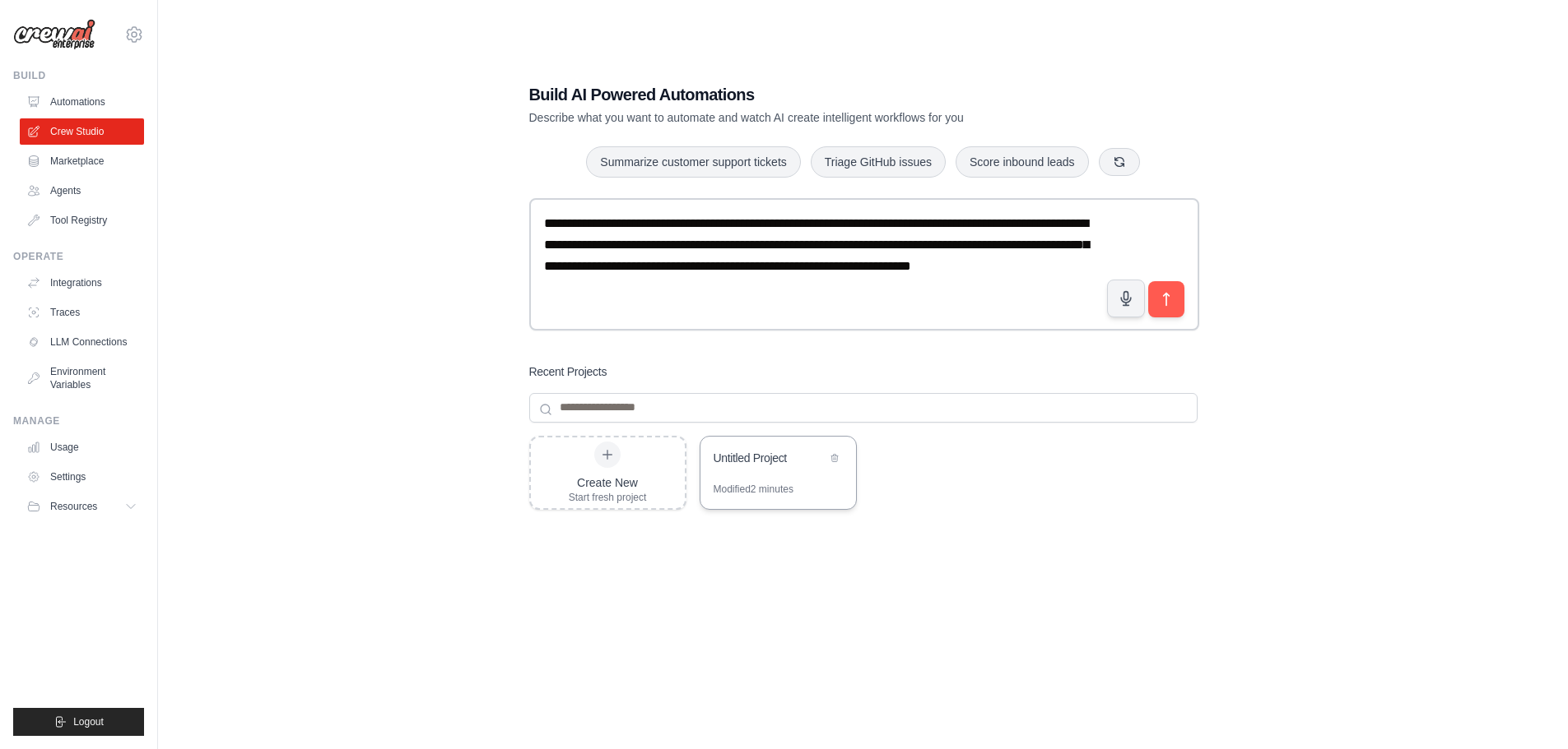
click at [727, 454] on div "Untitled Project" at bounding box center [769, 457] width 113 height 16
click at [82, 94] on link "Automations" at bounding box center [84, 102] width 124 height 27
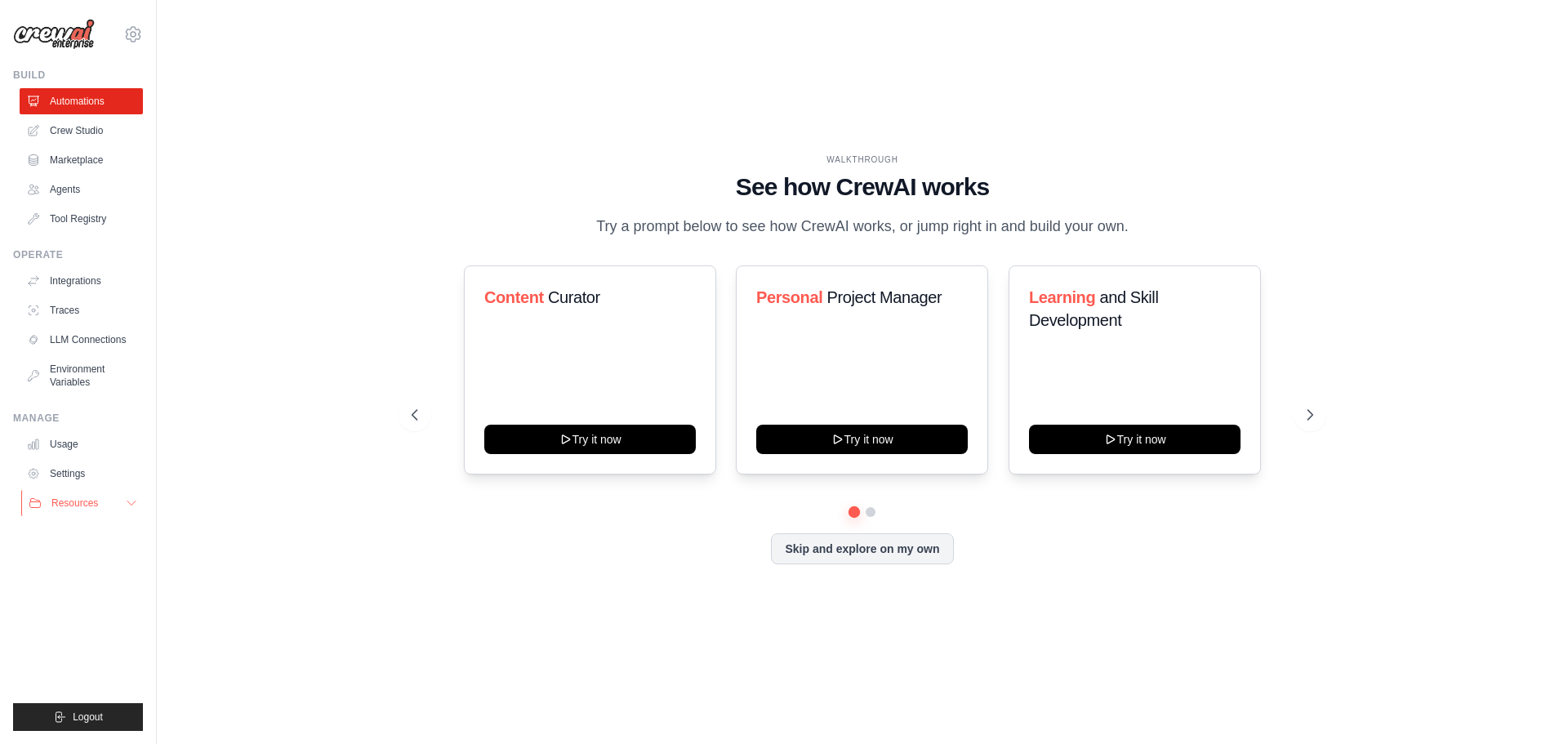
click at [117, 510] on button "Resources" at bounding box center [83, 503] width 123 height 27
click at [81, 533] on span "Documentation" at bounding box center [91, 531] width 66 height 13
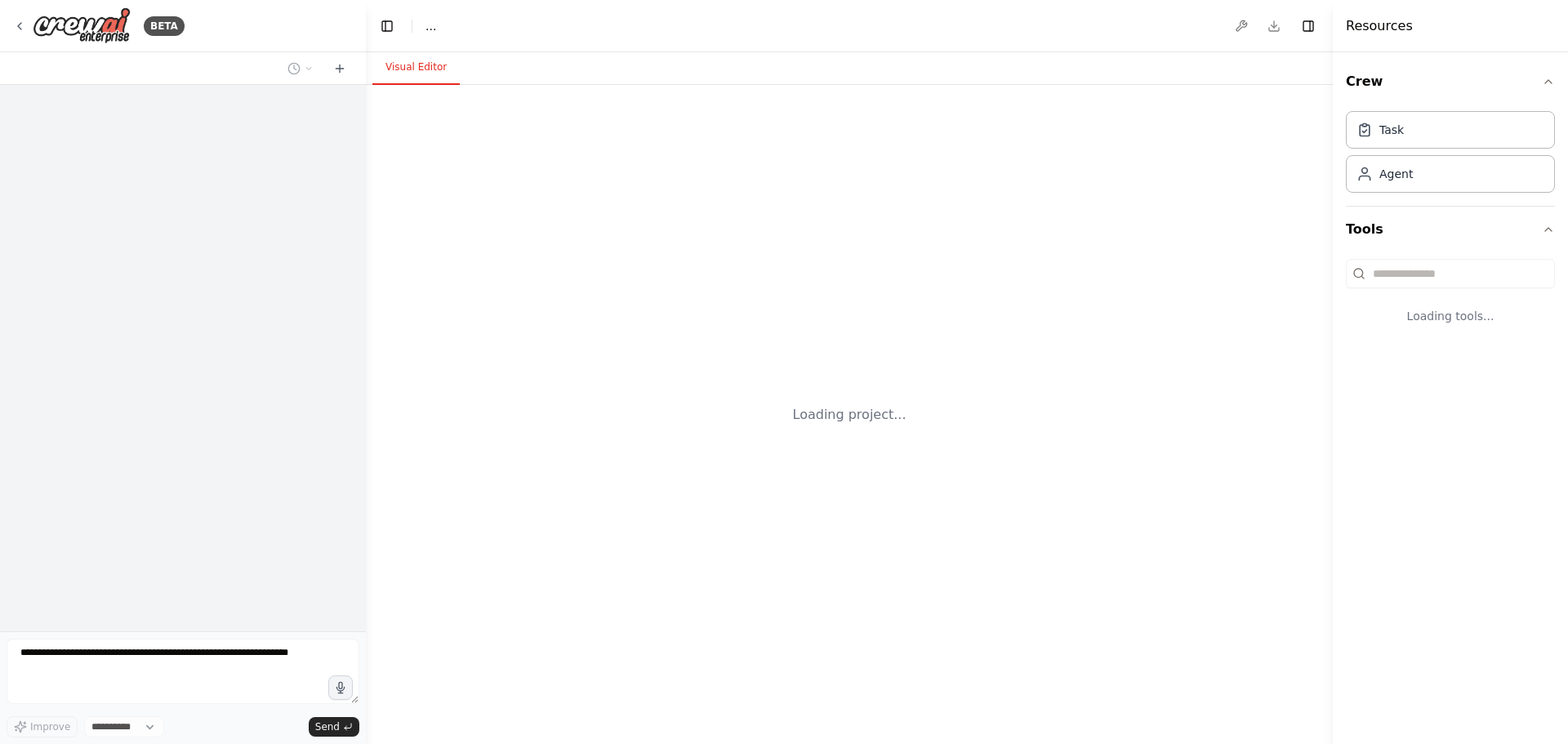
select select "****"
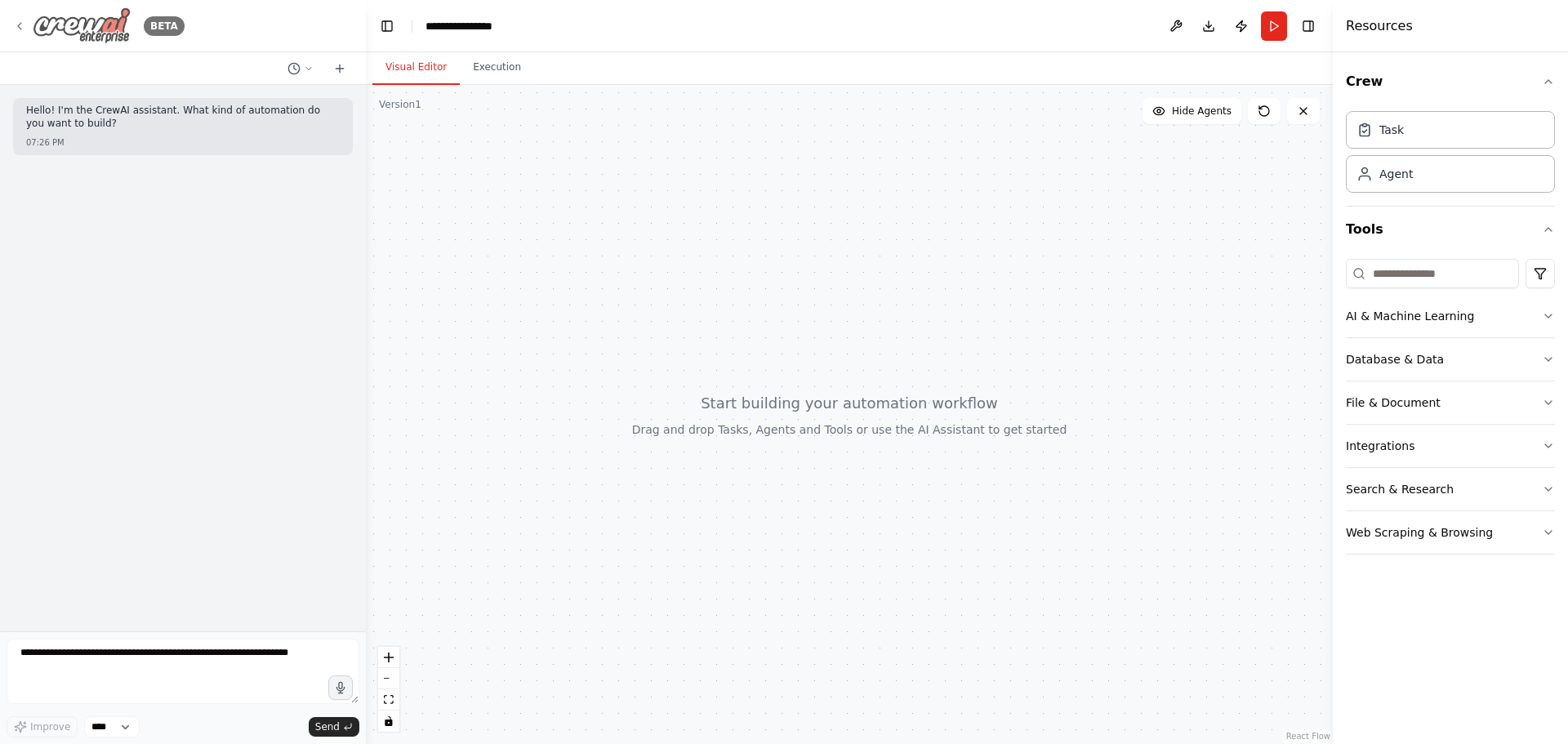
click at [118, 19] on img at bounding box center [81, 26] width 98 height 37
